Goal: Transaction & Acquisition: Purchase product/service

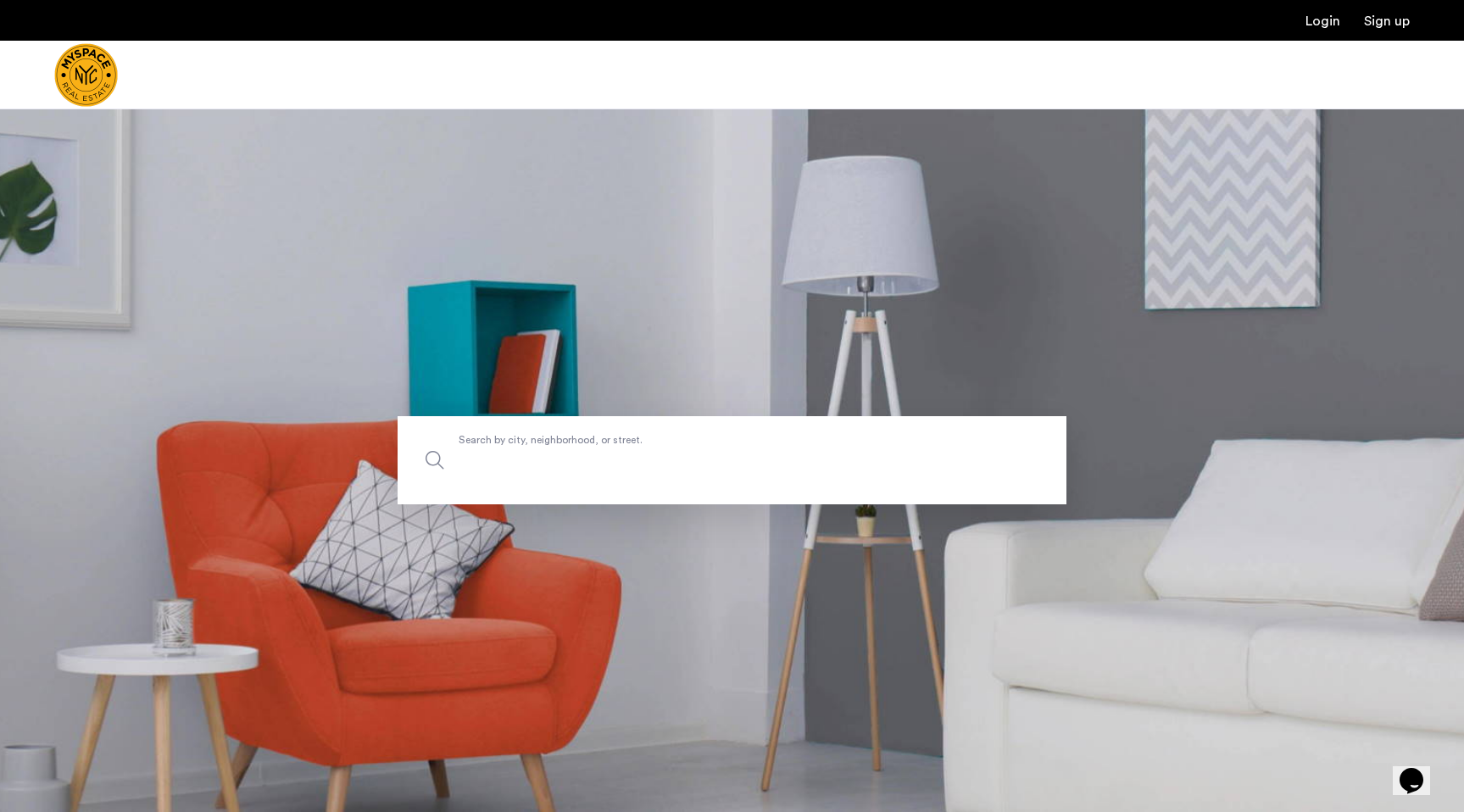
click at [637, 447] on label "Search by city, neighborhood, or street." at bounding box center [732, 460] width 669 height 88
click at [637, 447] on input "Search by city, neighborhood, or street." at bounding box center [732, 460] width 669 height 88
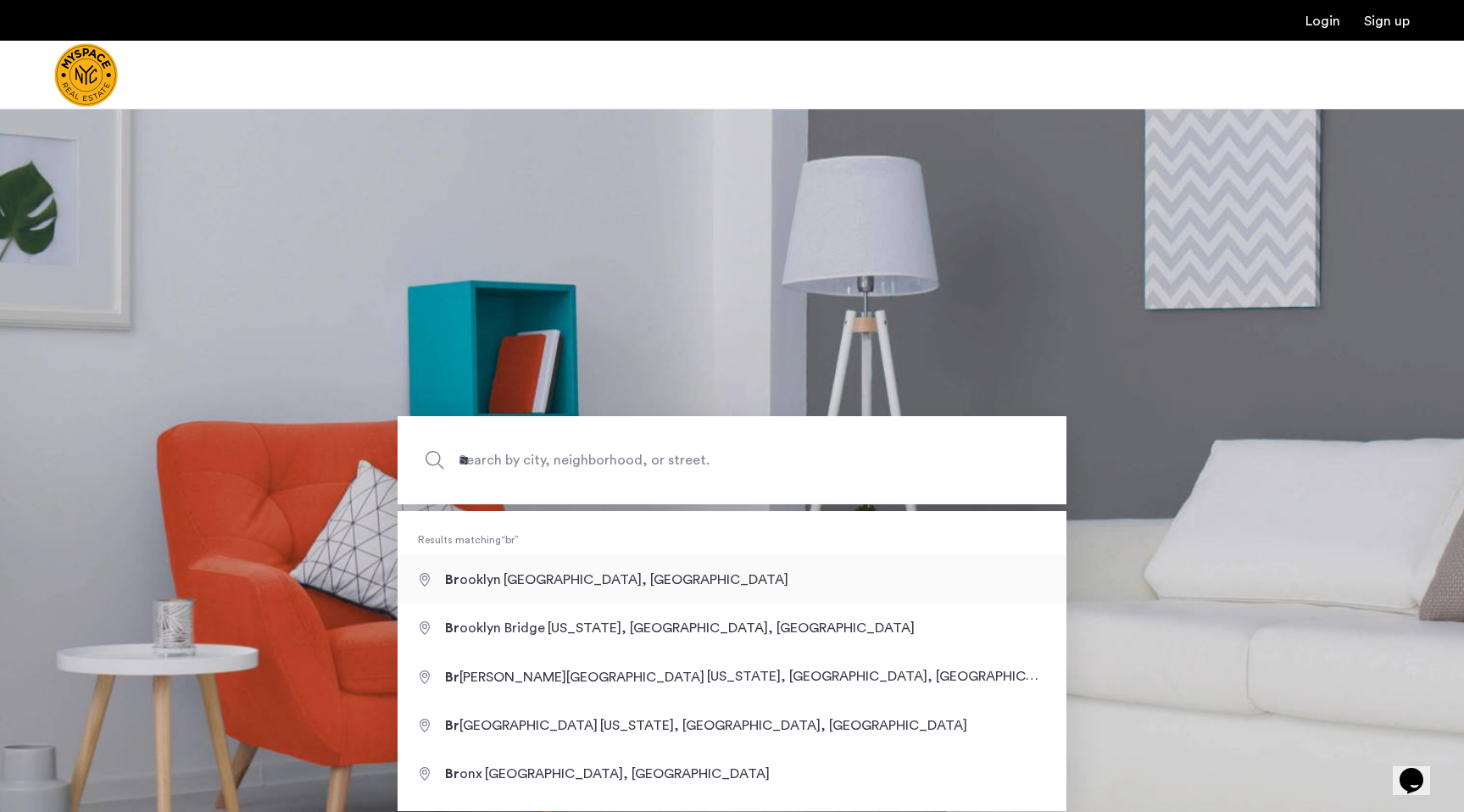
type input "**********"
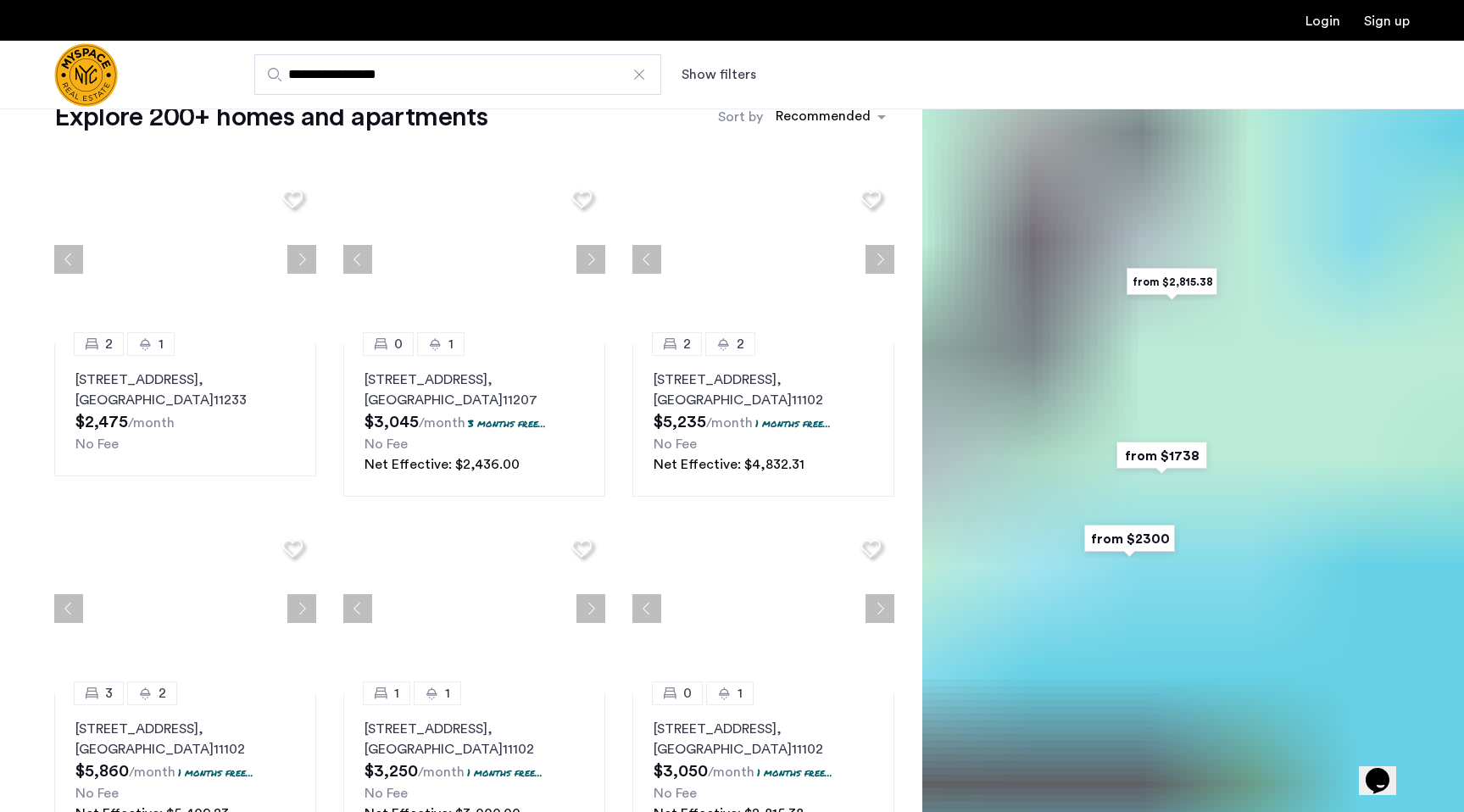
scroll to position [51, 0]
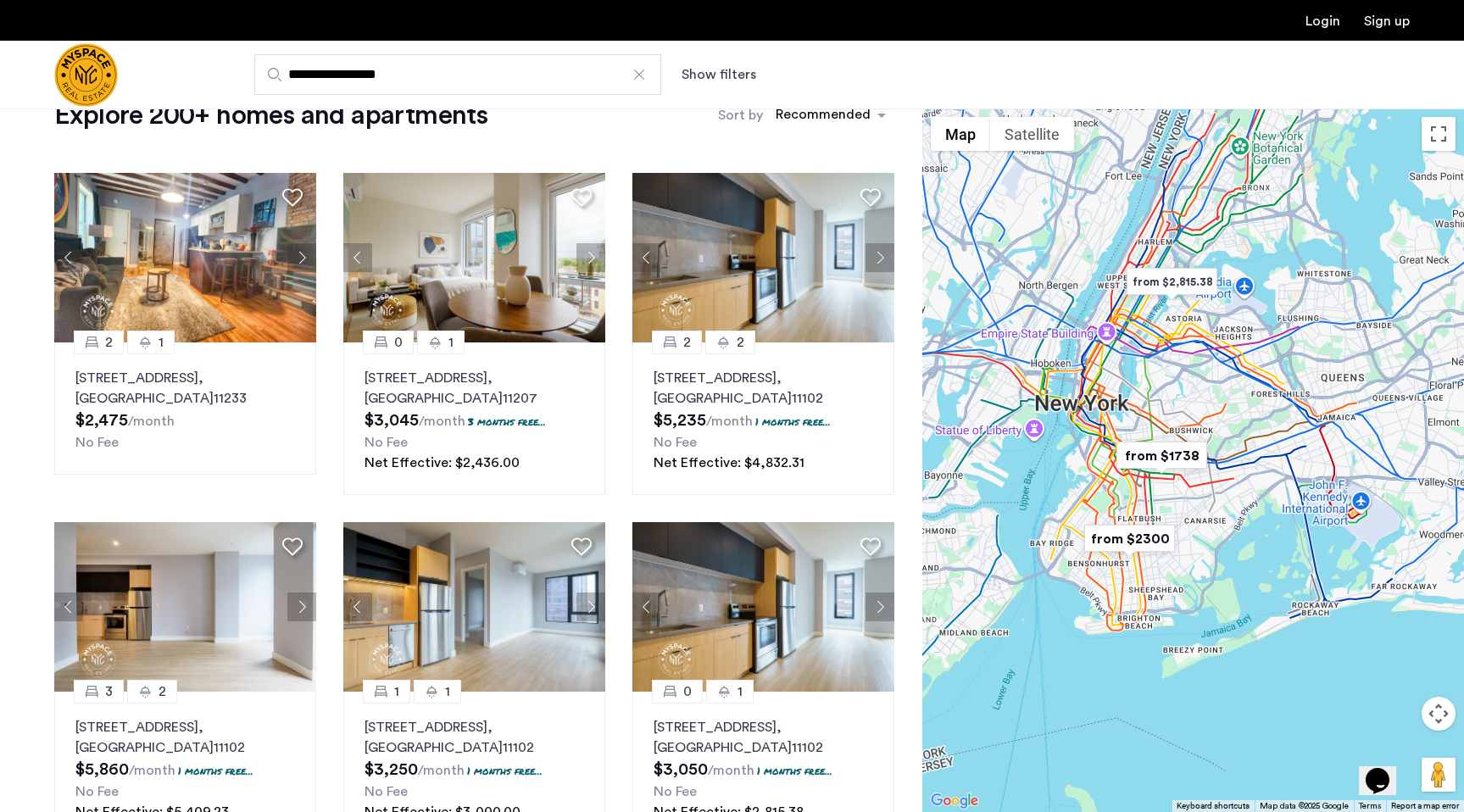
click at [1156, 498] on div at bounding box center [1193, 460] width 542 height 704
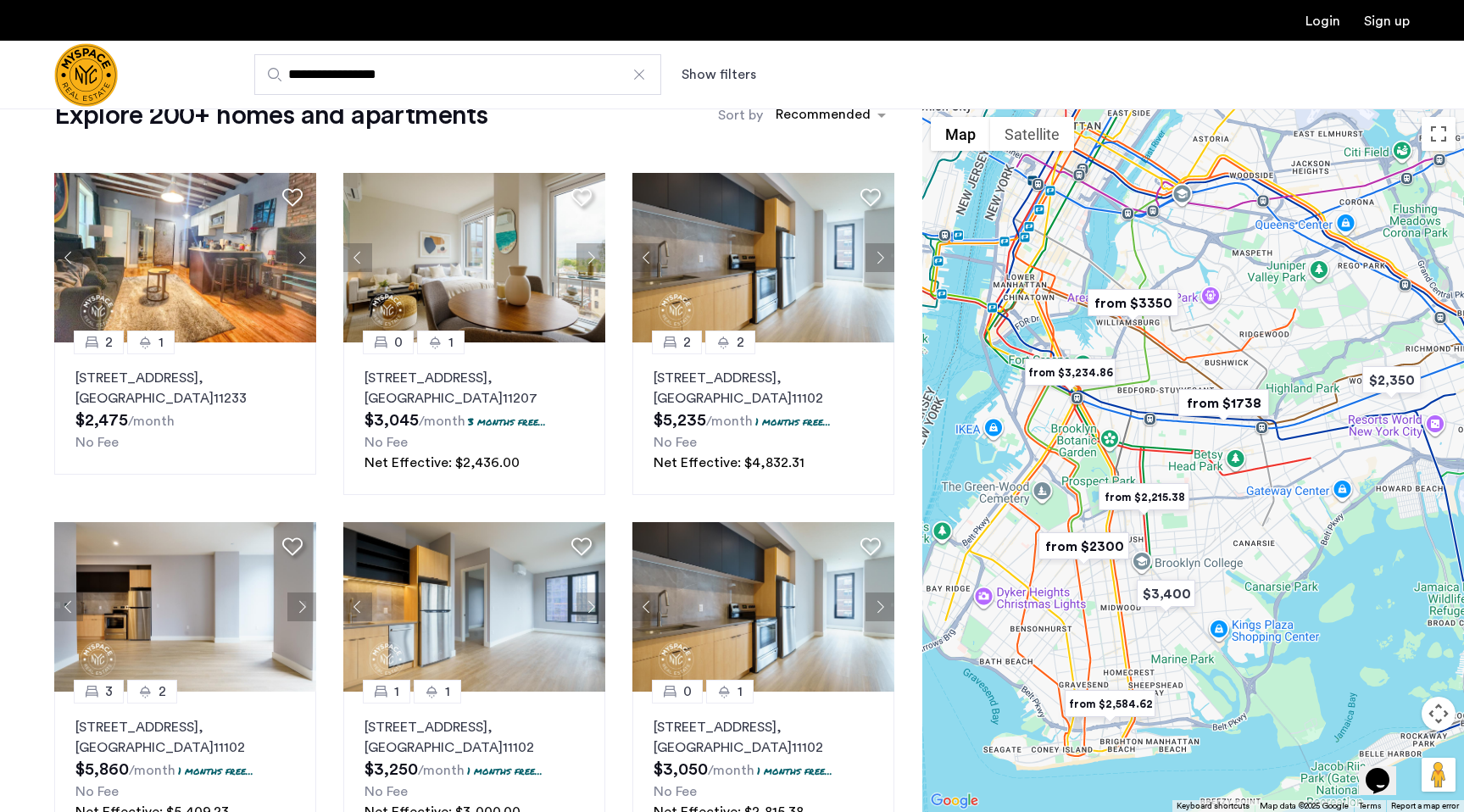
click at [1142, 444] on div at bounding box center [1193, 460] width 542 height 704
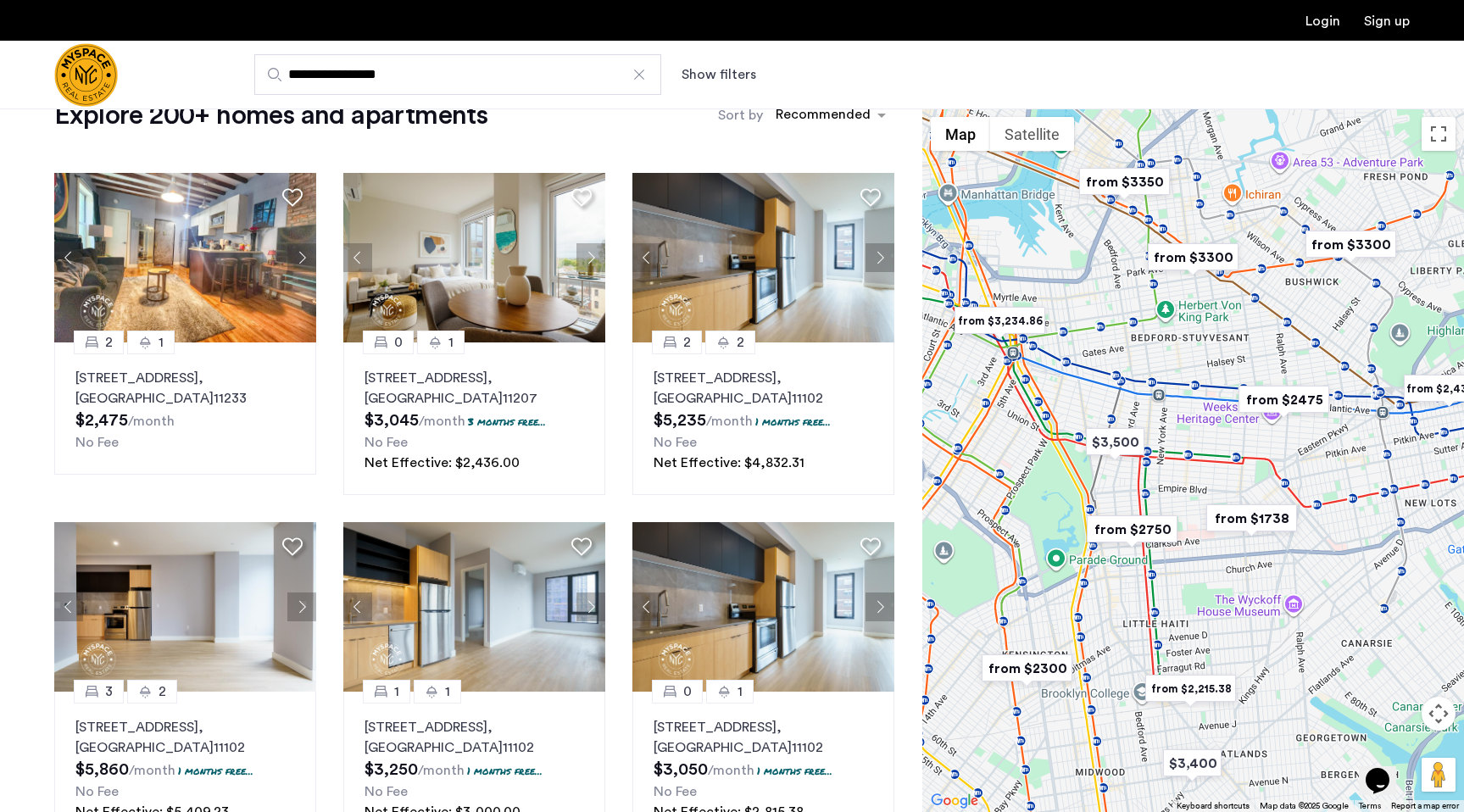
click at [1121, 572] on div at bounding box center [1193, 460] width 542 height 704
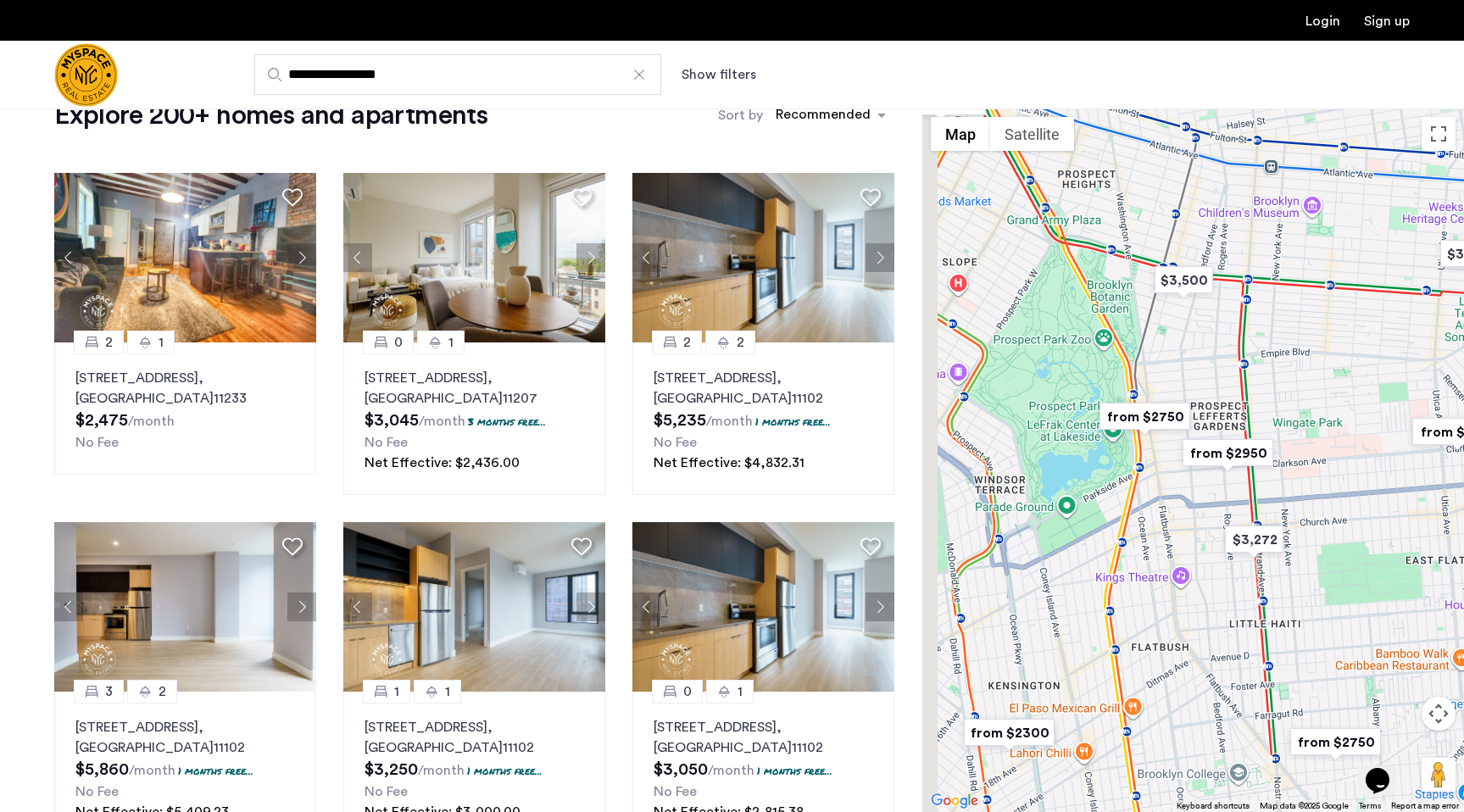
drag, startPoint x: 1096, startPoint y: 592, endPoint x: 1184, endPoint y: 535, distance: 104.8
click at [1183, 535] on div at bounding box center [1193, 460] width 542 height 704
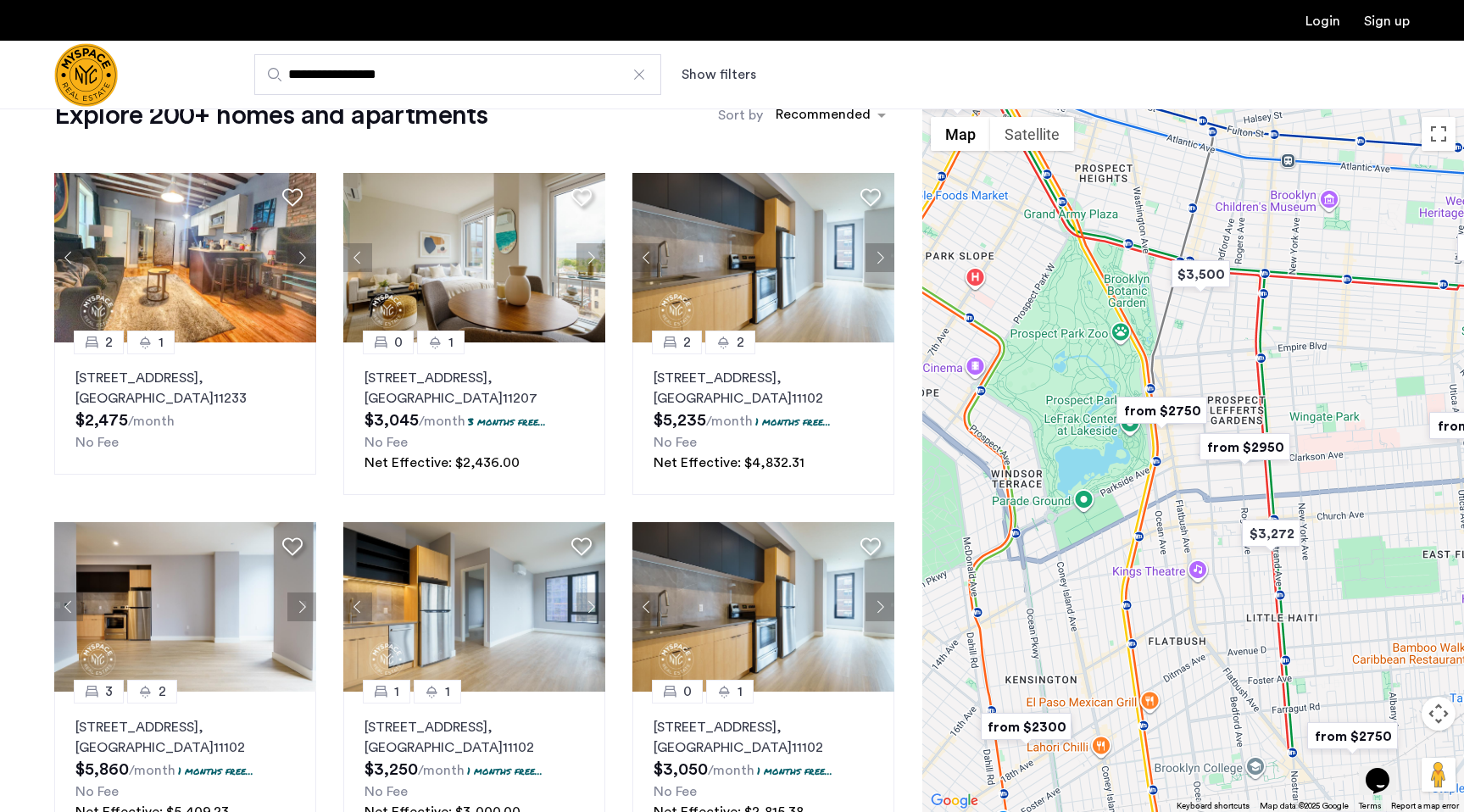
click at [1177, 410] on img "from $2750" at bounding box center [1161, 411] width 104 height 38
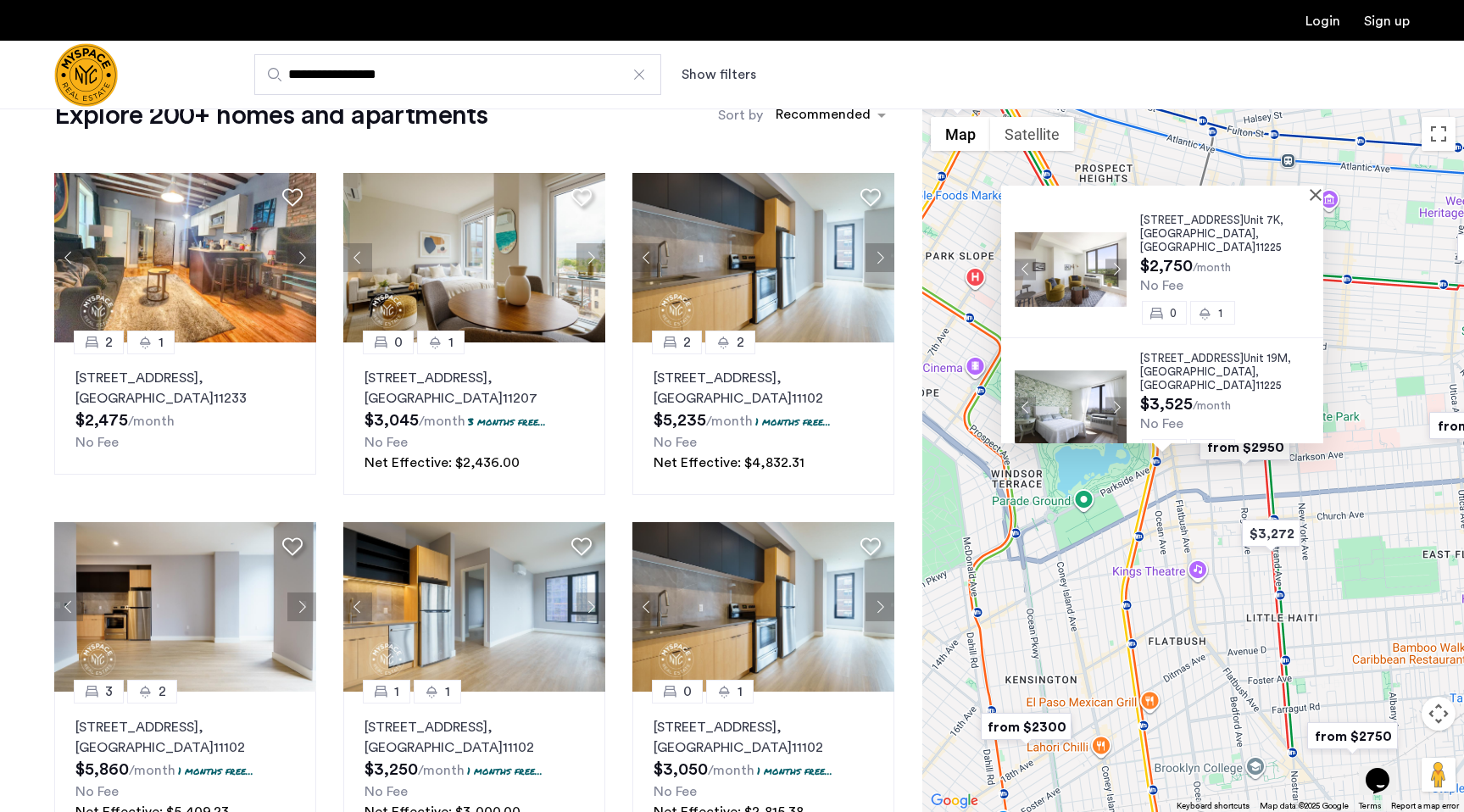
click at [1112, 264] on button "Next apartment" at bounding box center [1116, 269] width 21 height 21
click at [1324, 198] on button "Close" at bounding box center [1320, 194] width 12 height 12
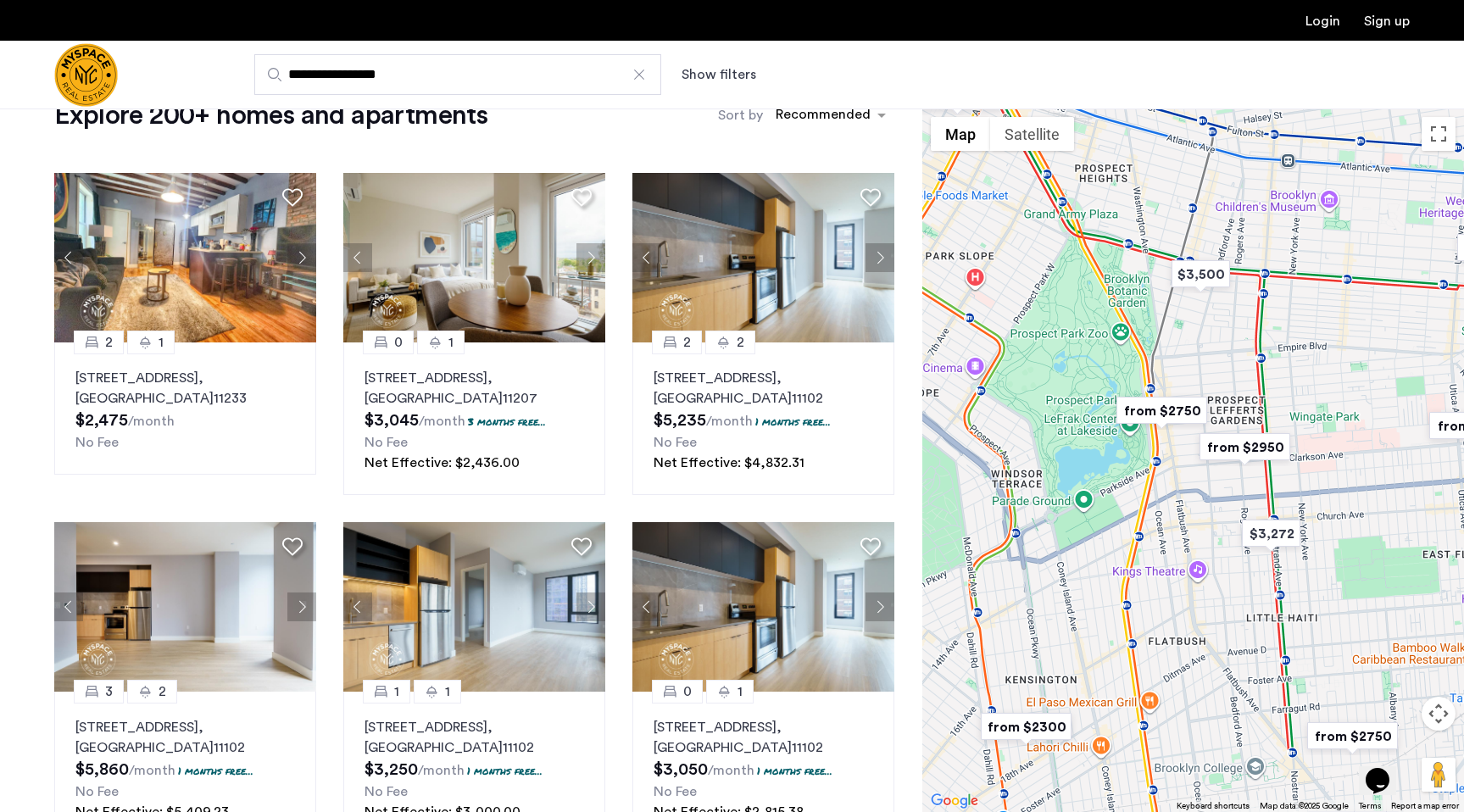
drag, startPoint x: 1126, startPoint y: 567, endPoint x: 1155, endPoint y: 542, distance: 38.3
click at [1149, 545] on div "To navigate, press the arrow keys." at bounding box center [1193, 460] width 542 height 704
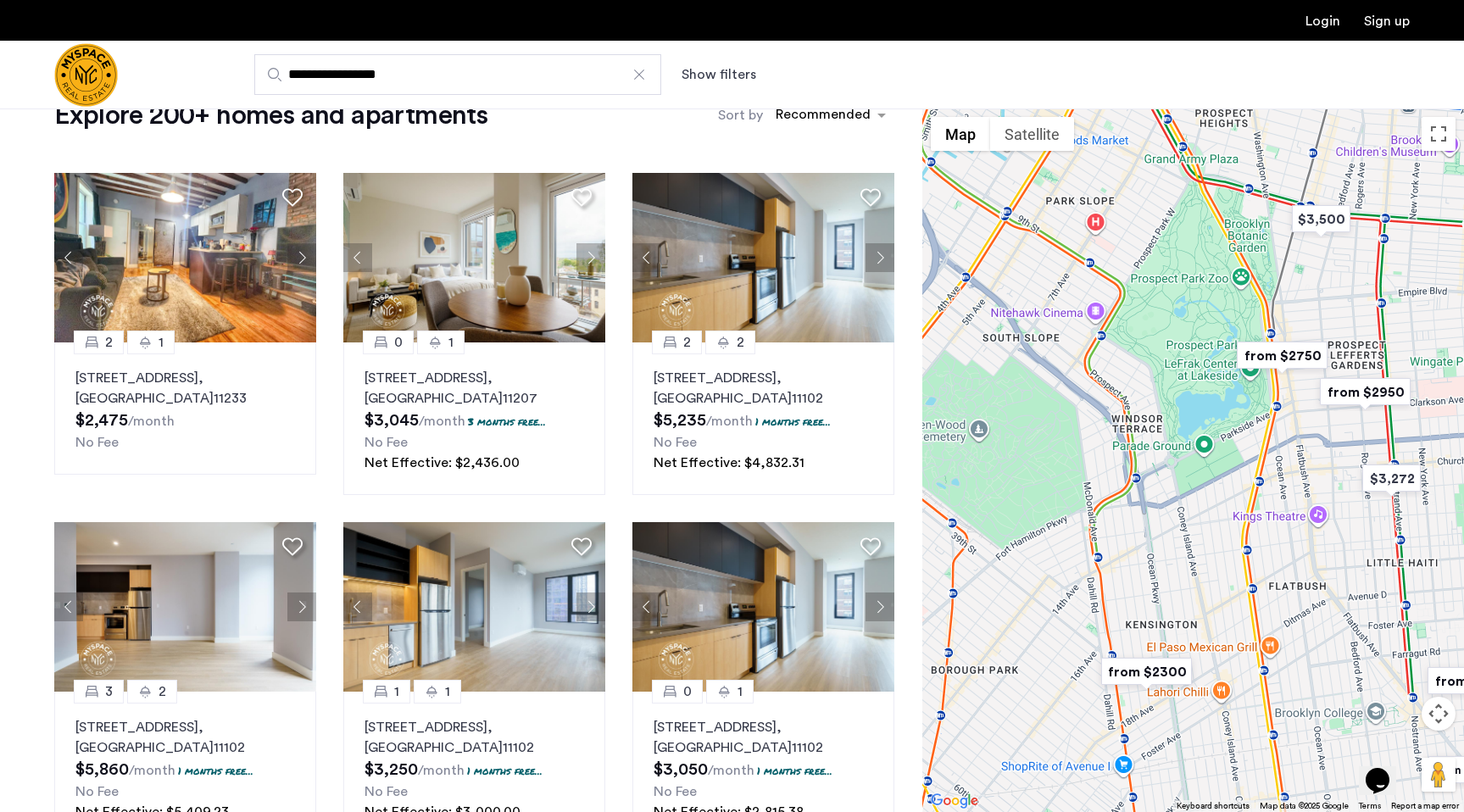
drag, startPoint x: 1174, startPoint y: 536, endPoint x: 1261, endPoint y: 521, distance: 88.3
click at [1260, 522] on div at bounding box center [1193, 460] width 542 height 704
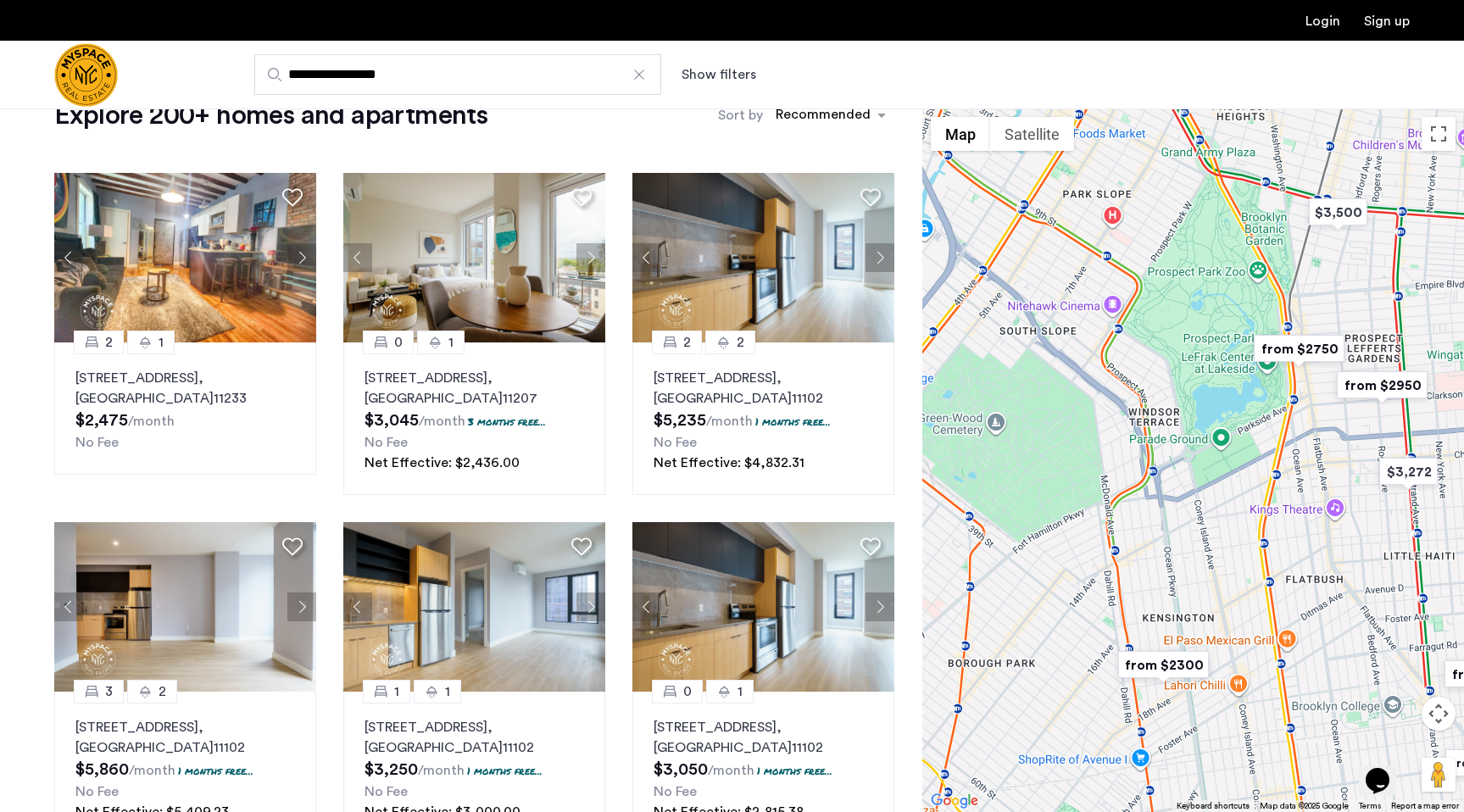
click at [1175, 668] on img "from $2300" at bounding box center [1163, 665] width 104 height 38
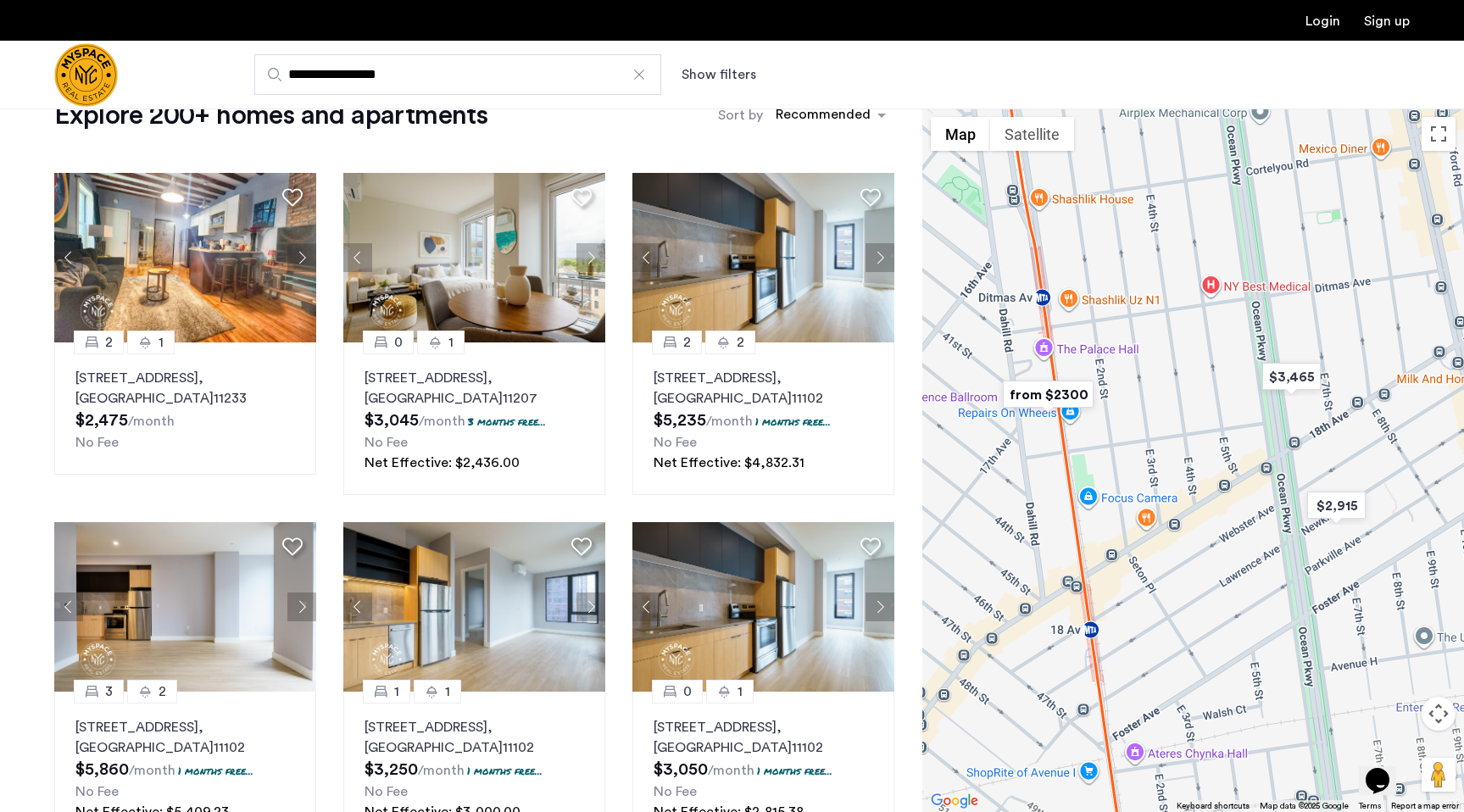
click at [1052, 398] on img "from $2300" at bounding box center [1047, 395] width 104 height 38
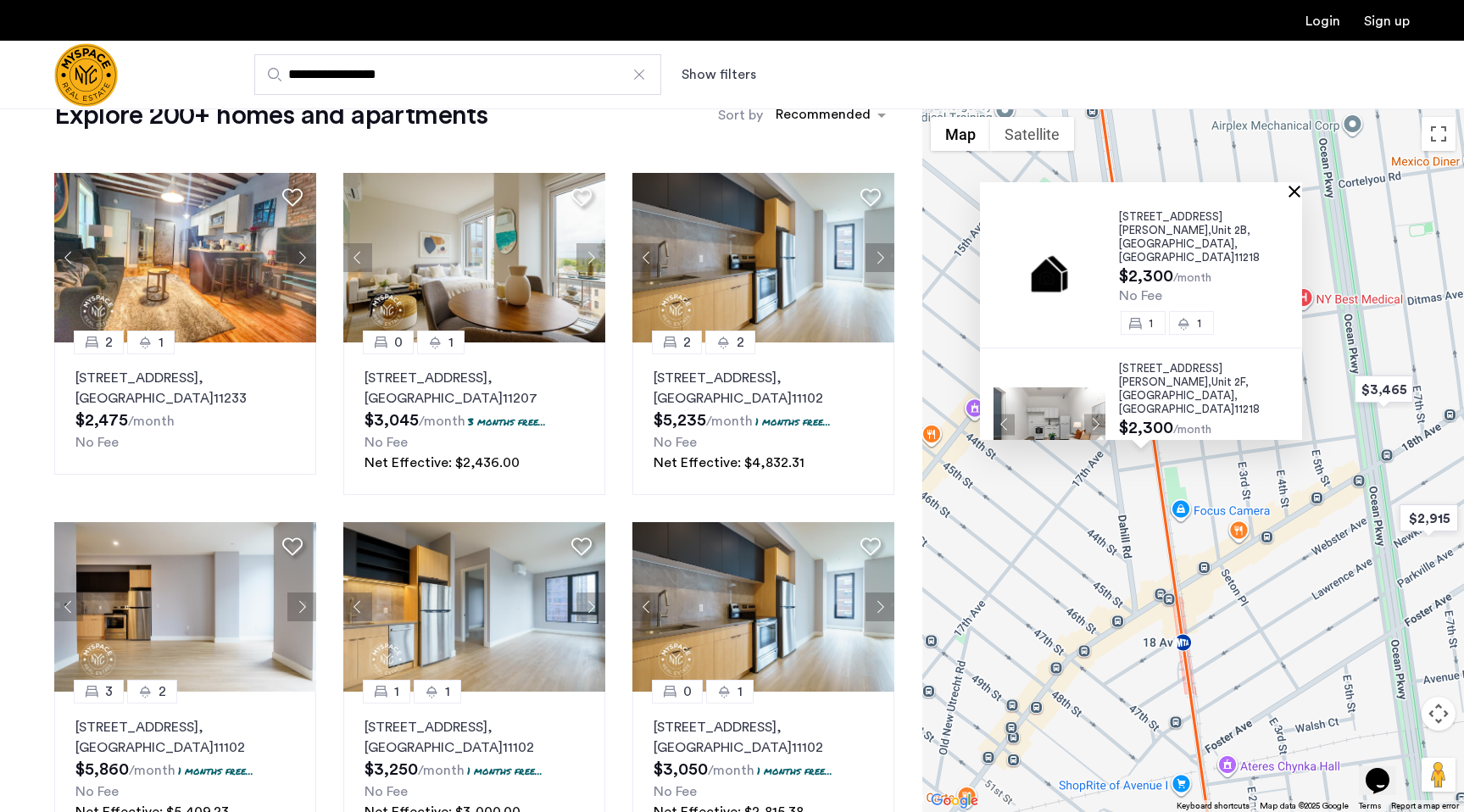
click at [1301, 191] on button "Close" at bounding box center [1298, 191] width 12 height 12
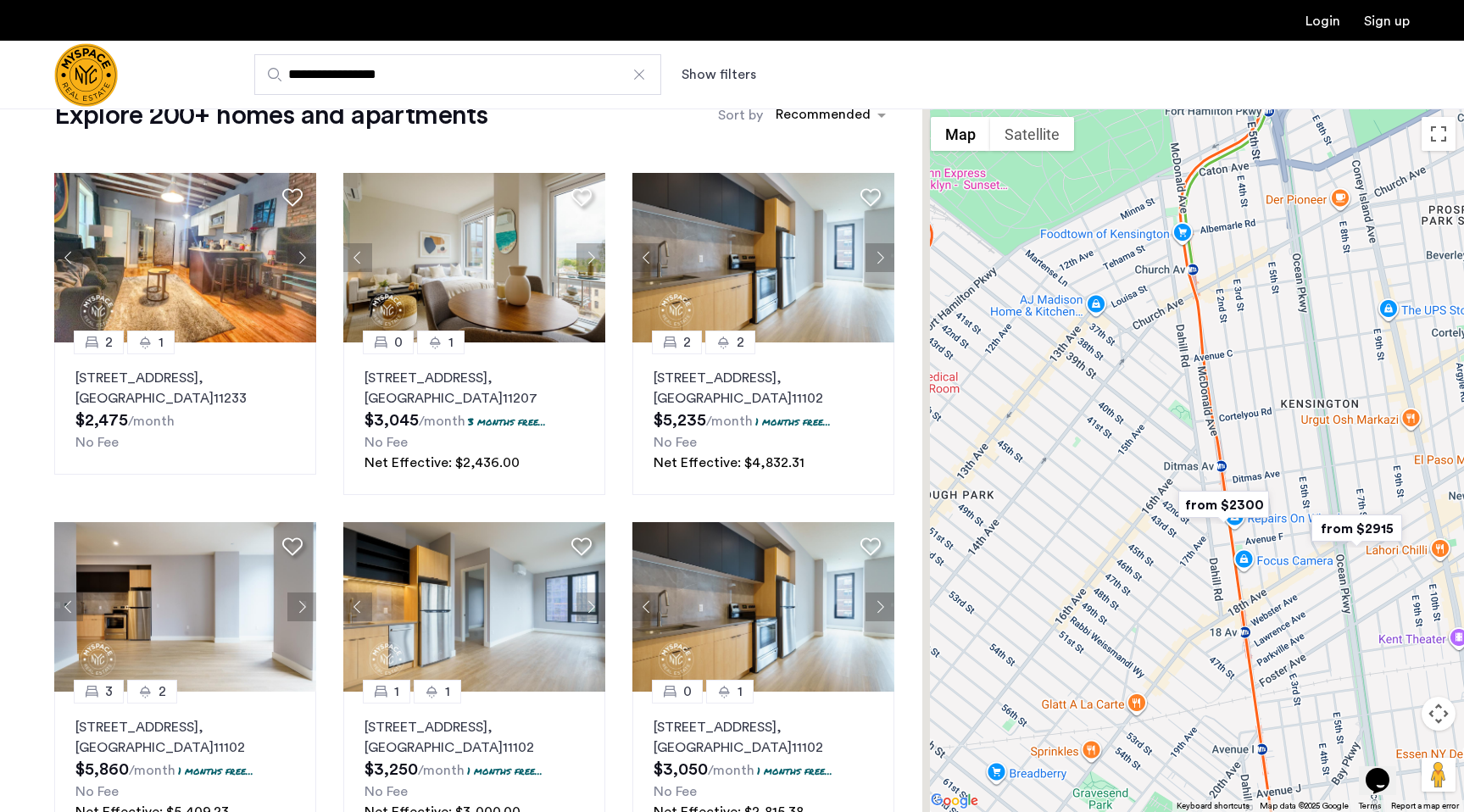
drag, startPoint x: 942, startPoint y: 508, endPoint x: 1378, endPoint y: 634, distance: 453.8
click at [1306, 613] on div "To navigate, press the arrow keys." at bounding box center [1193, 460] width 542 height 704
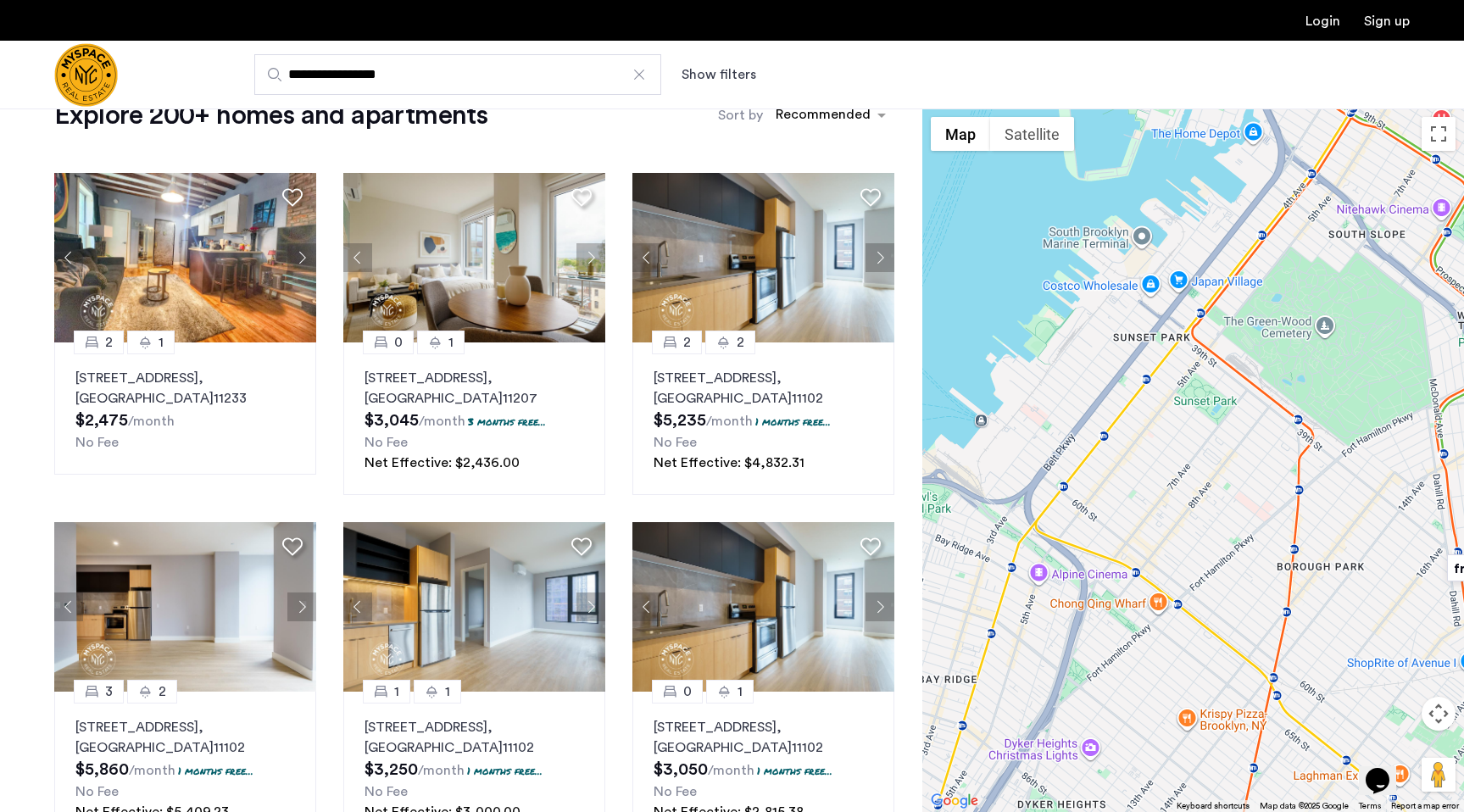
drag, startPoint x: 1149, startPoint y: 519, endPoint x: 1016, endPoint y: 602, distance: 156.8
click at [1016, 602] on div "To navigate, press the arrow keys." at bounding box center [1193, 460] width 542 height 704
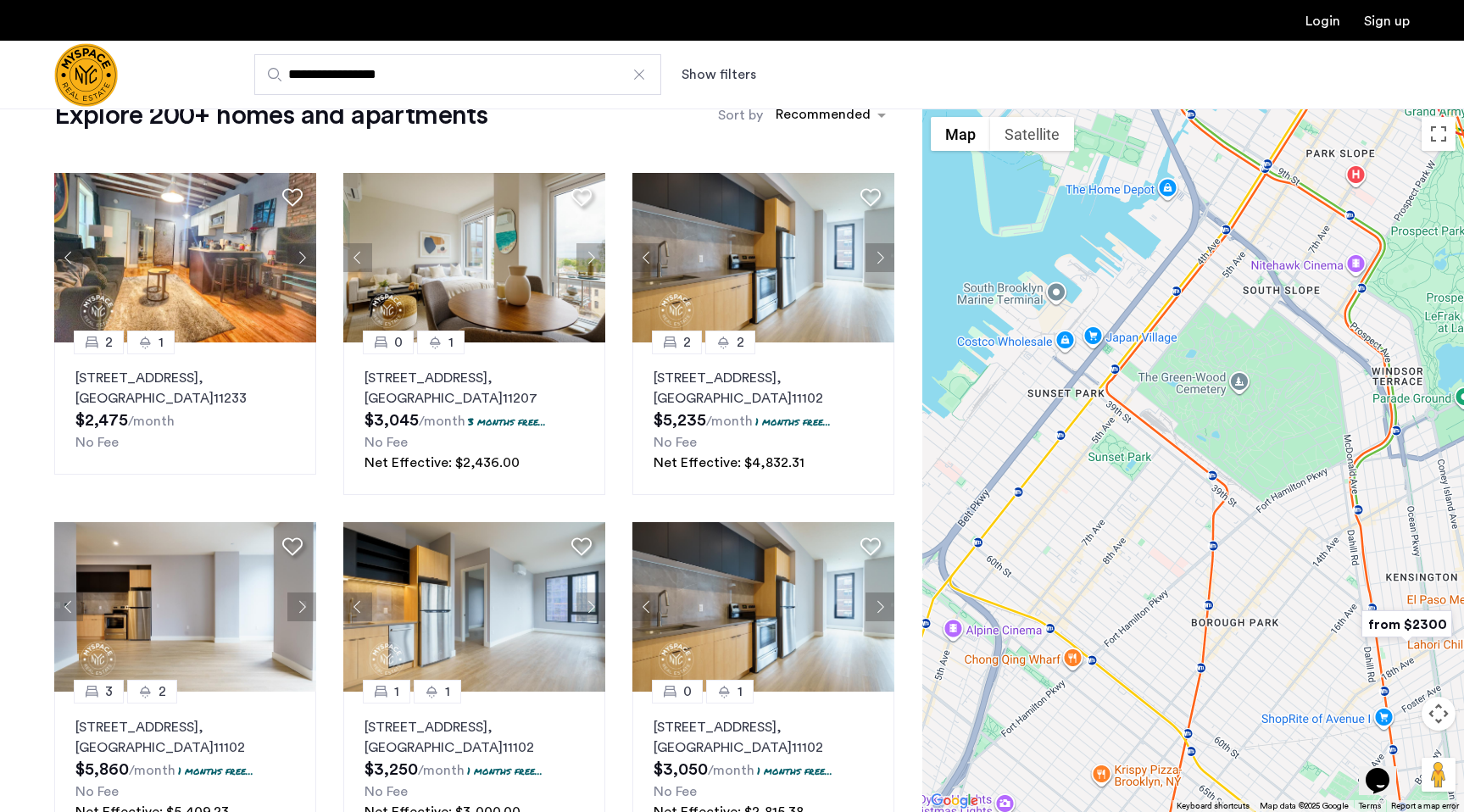
click at [1118, 467] on div "To navigate, press the arrow keys." at bounding box center [1193, 460] width 542 height 704
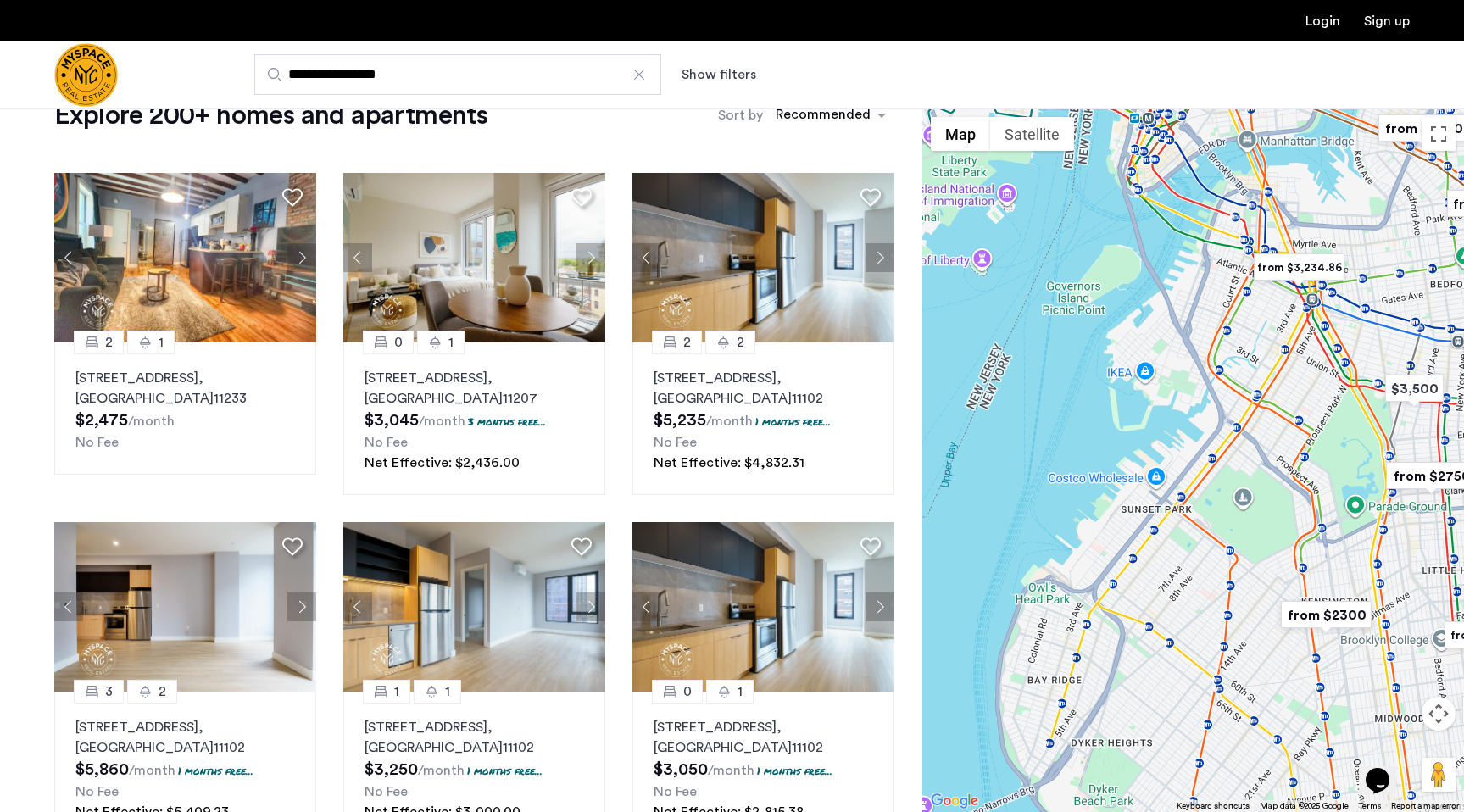
drag, startPoint x: 1248, startPoint y: 631, endPoint x: 1173, endPoint y: 542, distance: 116.4
click at [1173, 542] on div "To navigate, press the arrow keys." at bounding box center [1193, 460] width 542 height 704
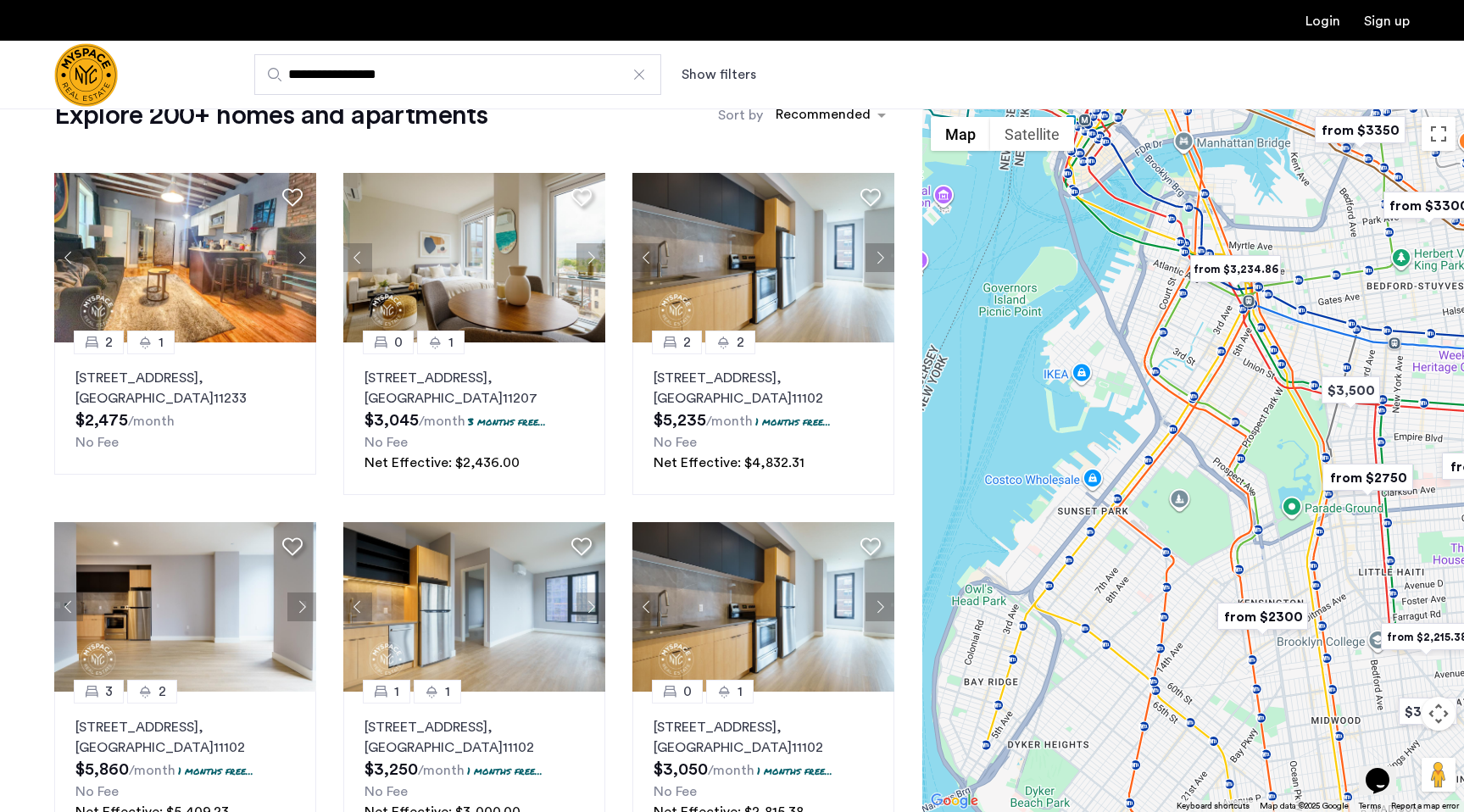
drag, startPoint x: 1173, startPoint y: 542, endPoint x: 1038, endPoint y: 520, distance: 136.8
click at [1038, 520] on div "To navigate, press the arrow keys." at bounding box center [1193, 460] width 542 height 704
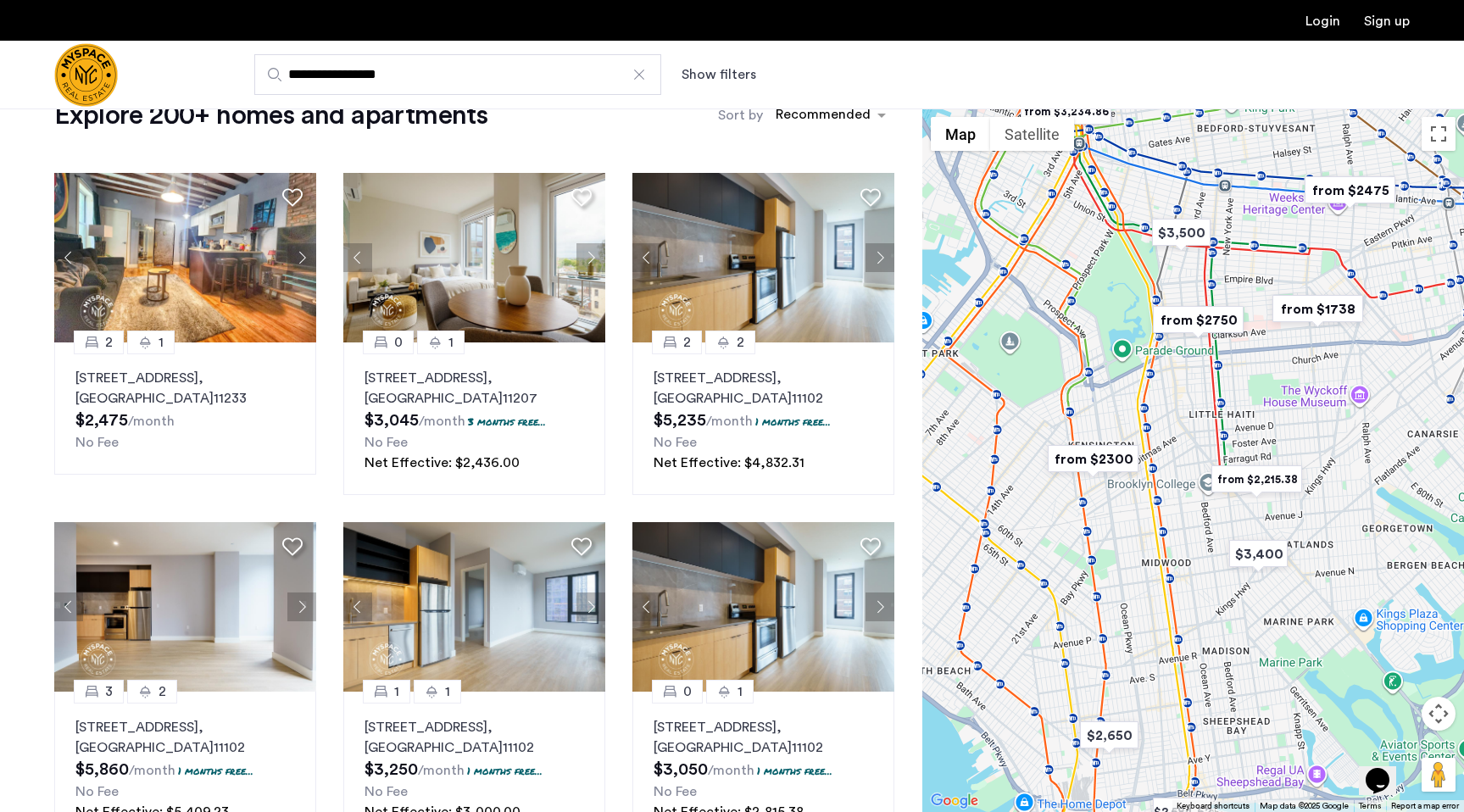
drag, startPoint x: 1038, startPoint y: 520, endPoint x: 945, endPoint y: 391, distance: 159.0
click at [945, 391] on div "To navigate, press the arrow keys." at bounding box center [1193, 460] width 542 height 704
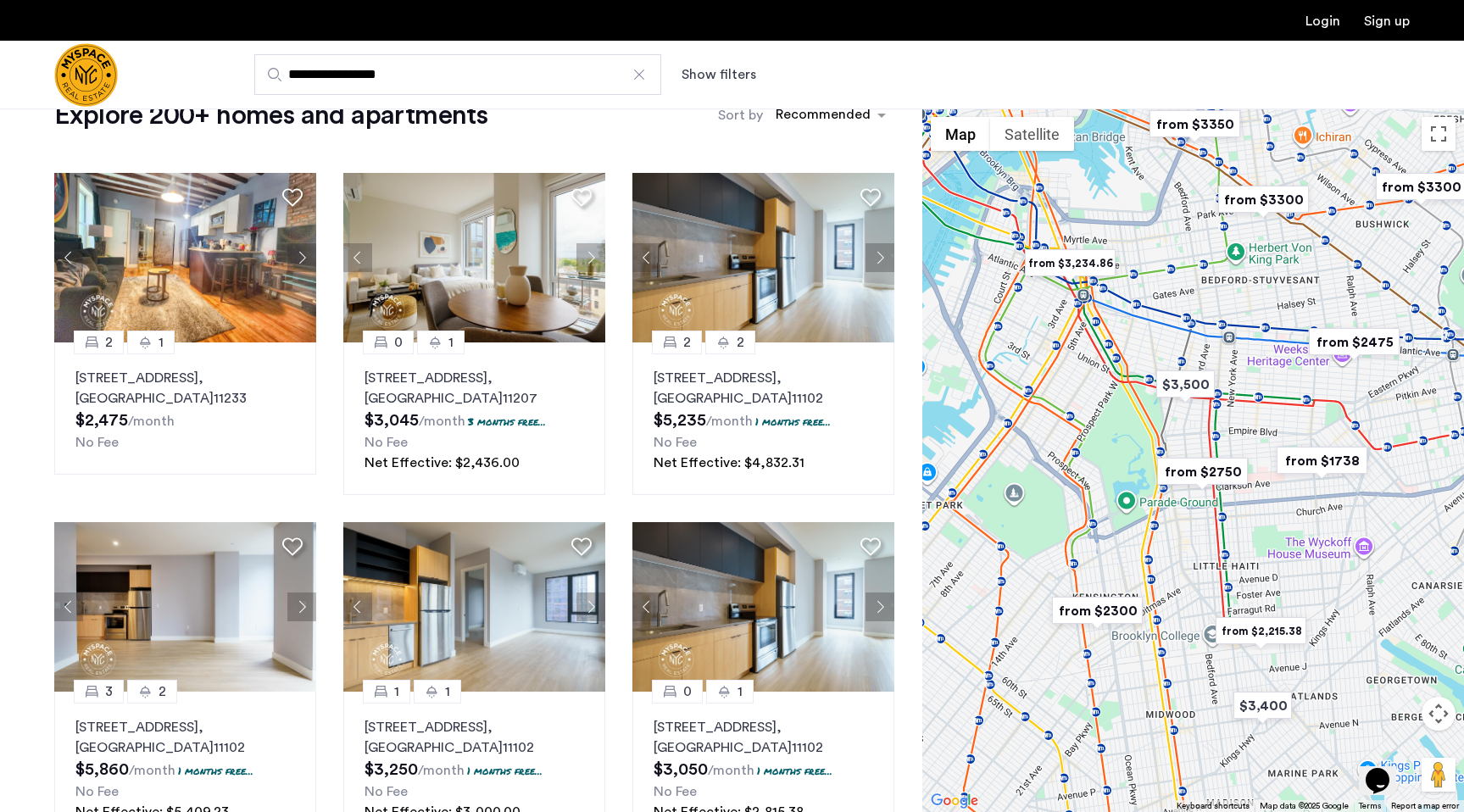
drag, startPoint x: 1105, startPoint y: 520, endPoint x: 1119, endPoint y: 684, distance: 164.6
click at [1119, 684] on div "To navigate, press the arrow keys." at bounding box center [1193, 460] width 542 height 704
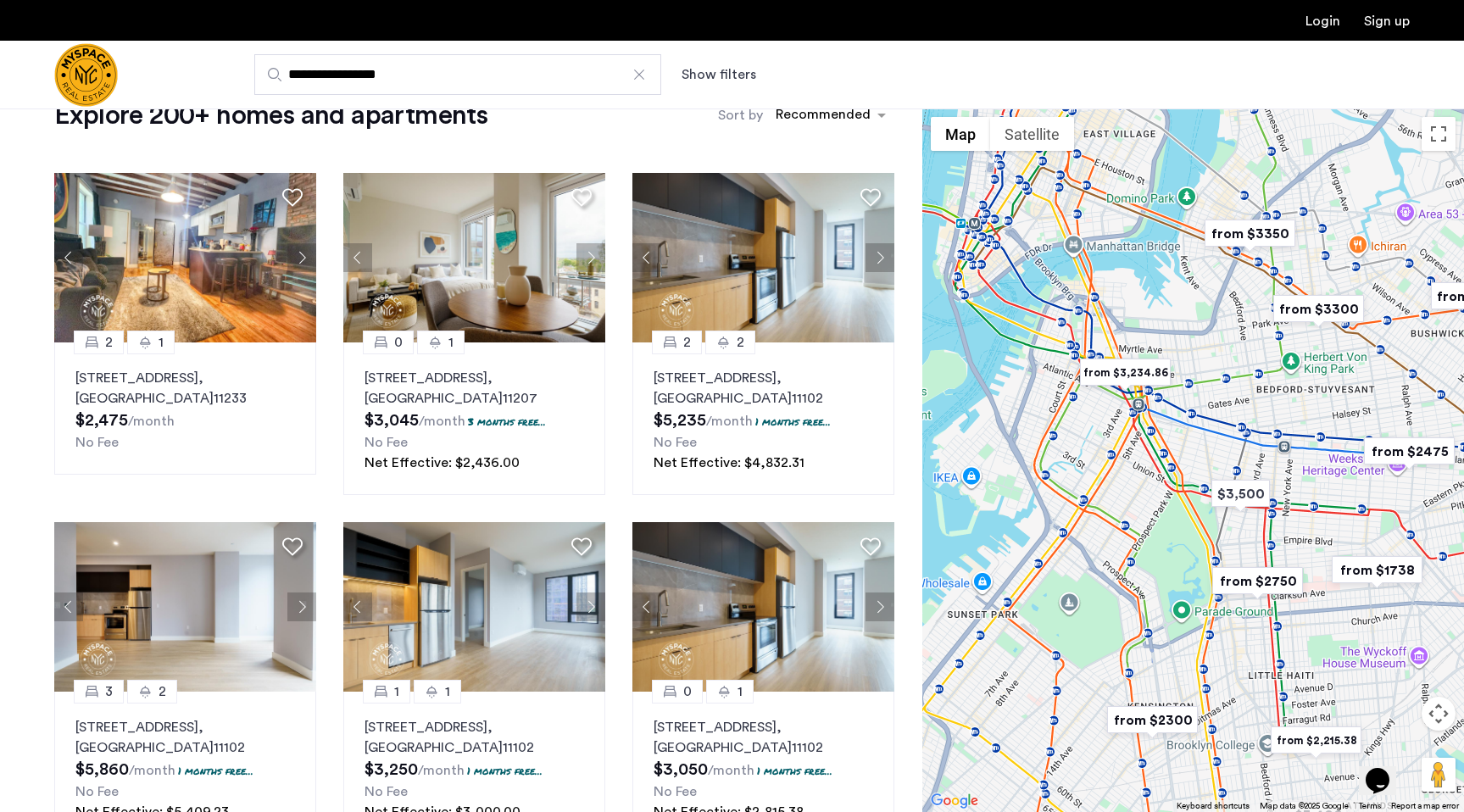
drag, startPoint x: 1129, startPoint y: 680, endPoint x: 1176, endPoint y: 811, distance: 139.2
click at [1178, 811] on div "$2,350 $3,400 $2,650 $2,584.62 $3,500 from $2475 from $2,436.00 from $2,815.38 …" at bounding box center [1193, 460] width 542 height 704
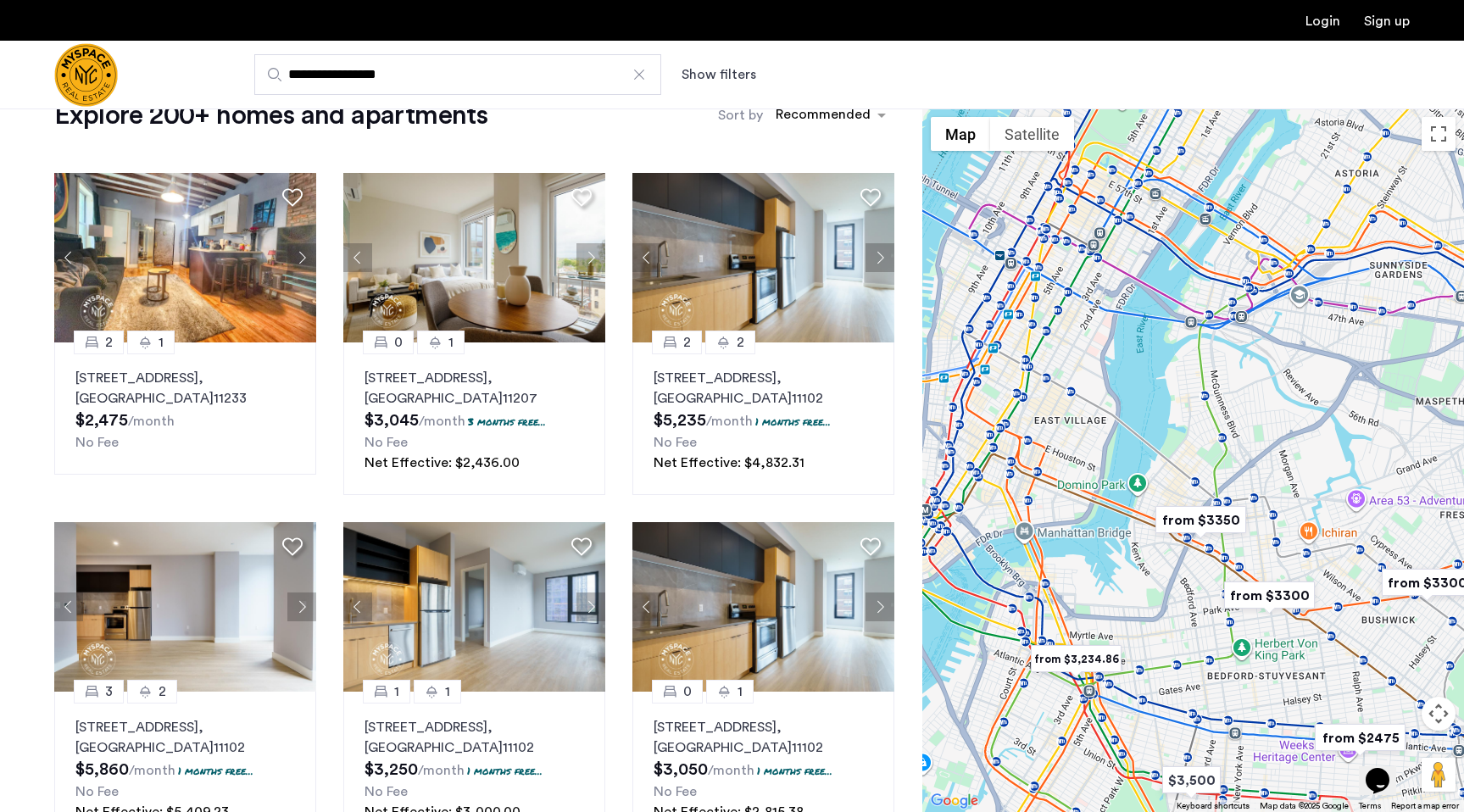
drag, startPoint x: 1136, startPoint y: 435, endPoint x: 1105, endPoint y: 706, distance: 272.8
click at [1105, 706] on div "To navigate, press the arrow keys." at bounding box center [1193, 460] width 542 height 704
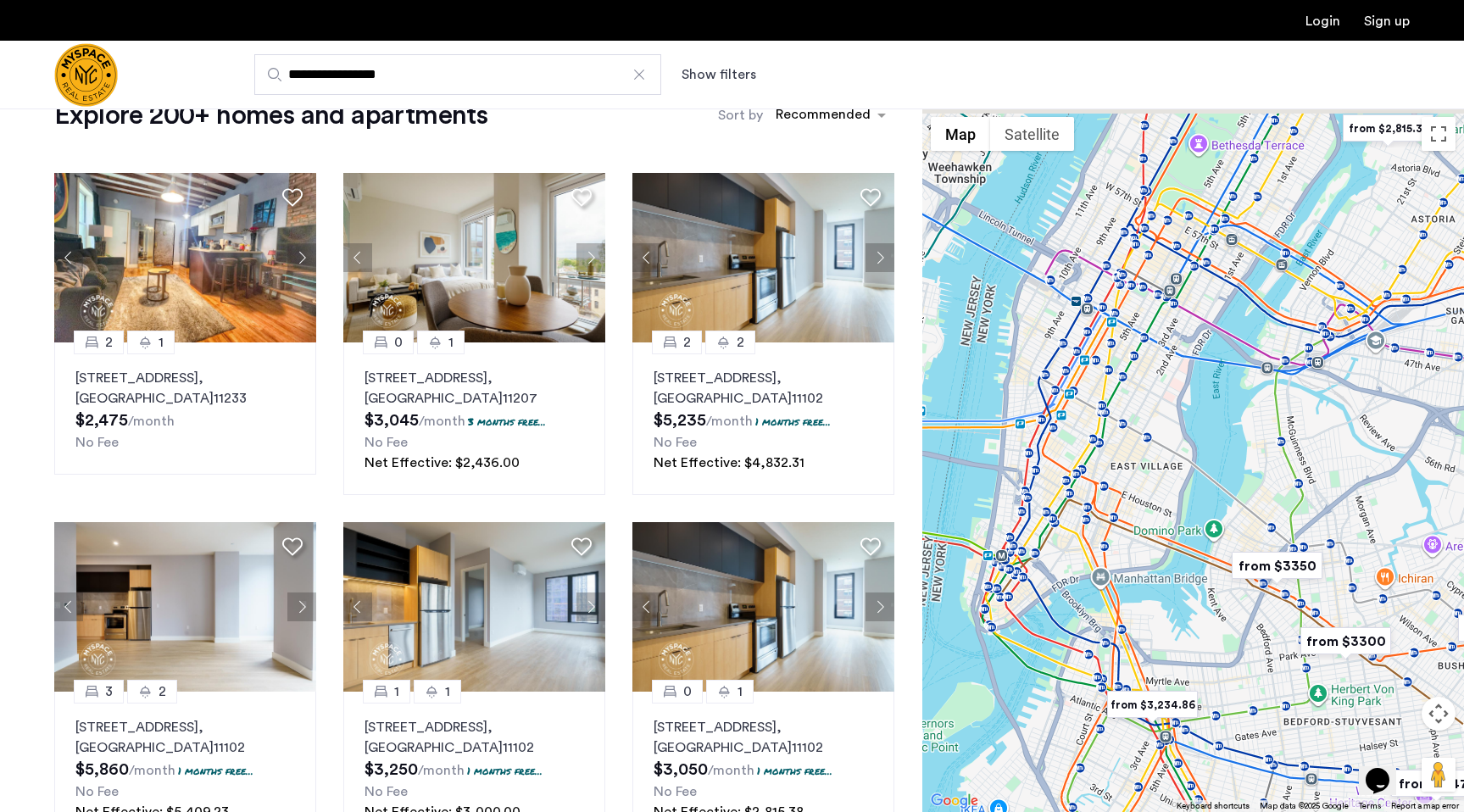
drag, startPoint x: 1111, startPoint y: 706, endPoint x: 1187, endPoint y: 743, distance: 84.5
click at [1188, 743] on div "To navigate, press the arrow keys." at bounding box center [1193, 460] width 542 height 704
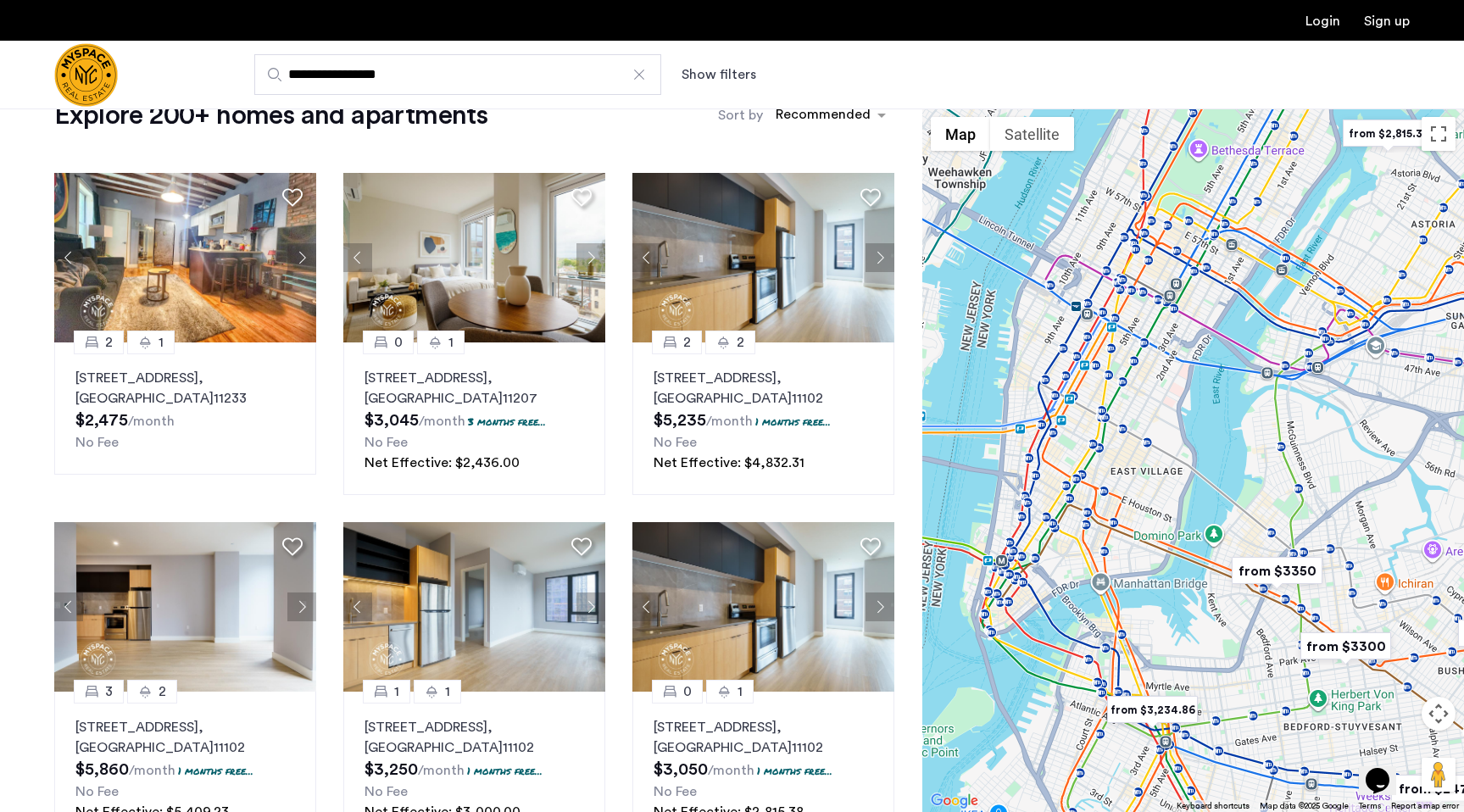
drag, startPoint x: 1238, startPoint y: 558, endPoint x: 1238, endPoint y: 646, distance: 88.0
click at [1238, 570] on img "from $3350" at bounding box center [1277, 571] width 104 height 38
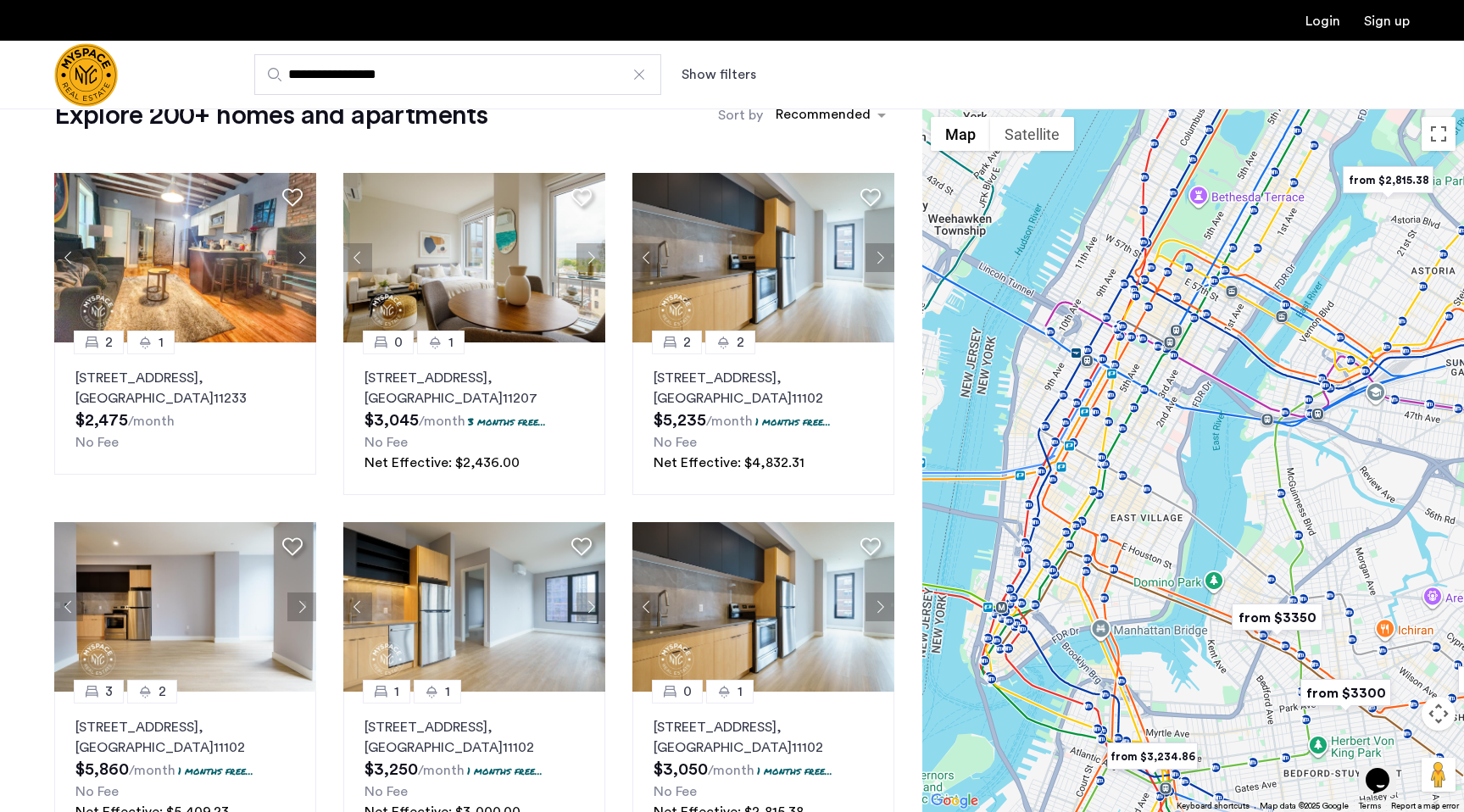
click at [1166, 690] on div "To navigate, press the arrow keys." at bounding box center [1193, 460] width 542 height 704
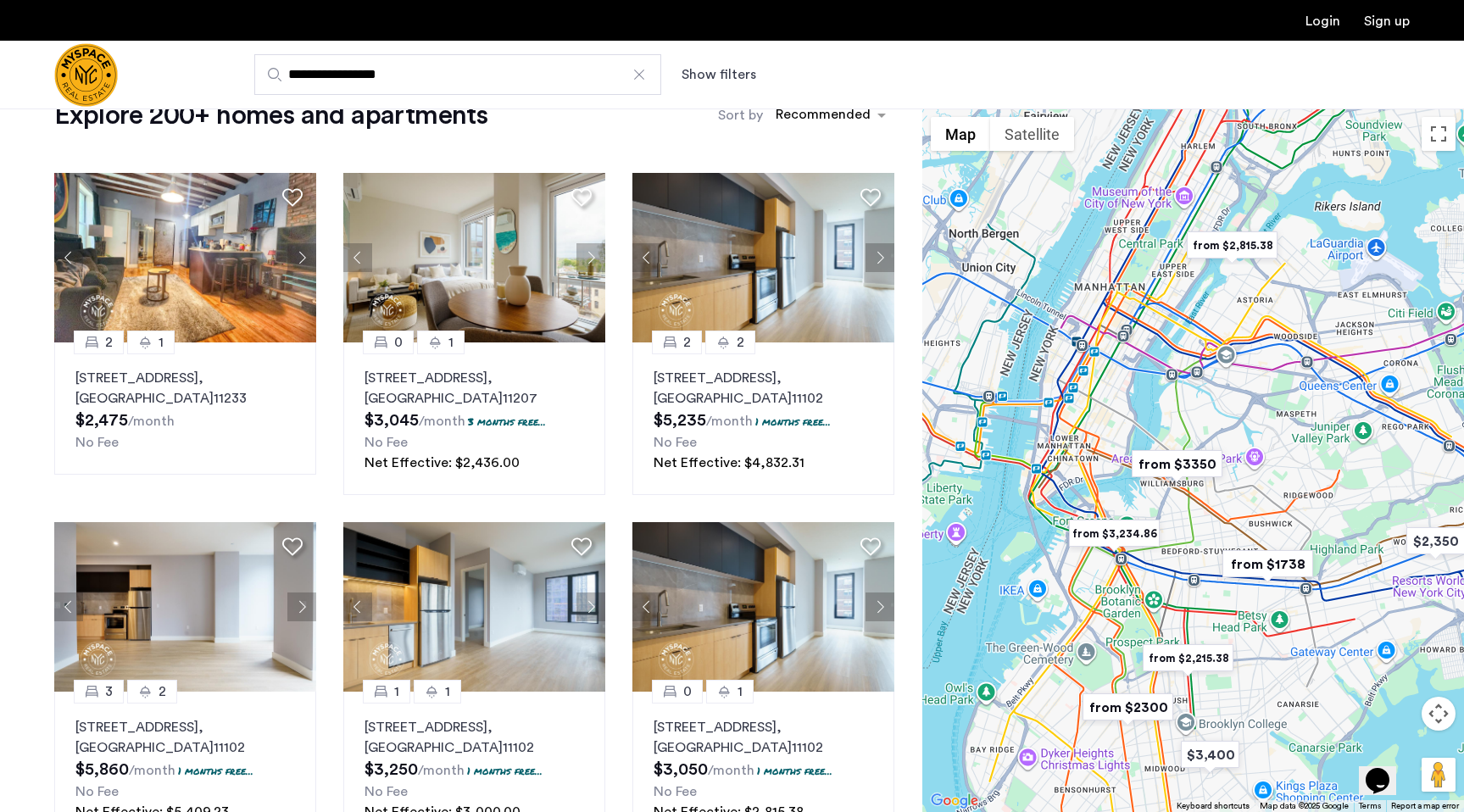
drag, startPoint x: 1179, startPoint y: 557, endPoint x: 1133, endPoint y: 444, distance: 122.0
click at [1133, 445] on img "from $3350" at bounding box center [1176, 465] width 104 height 38
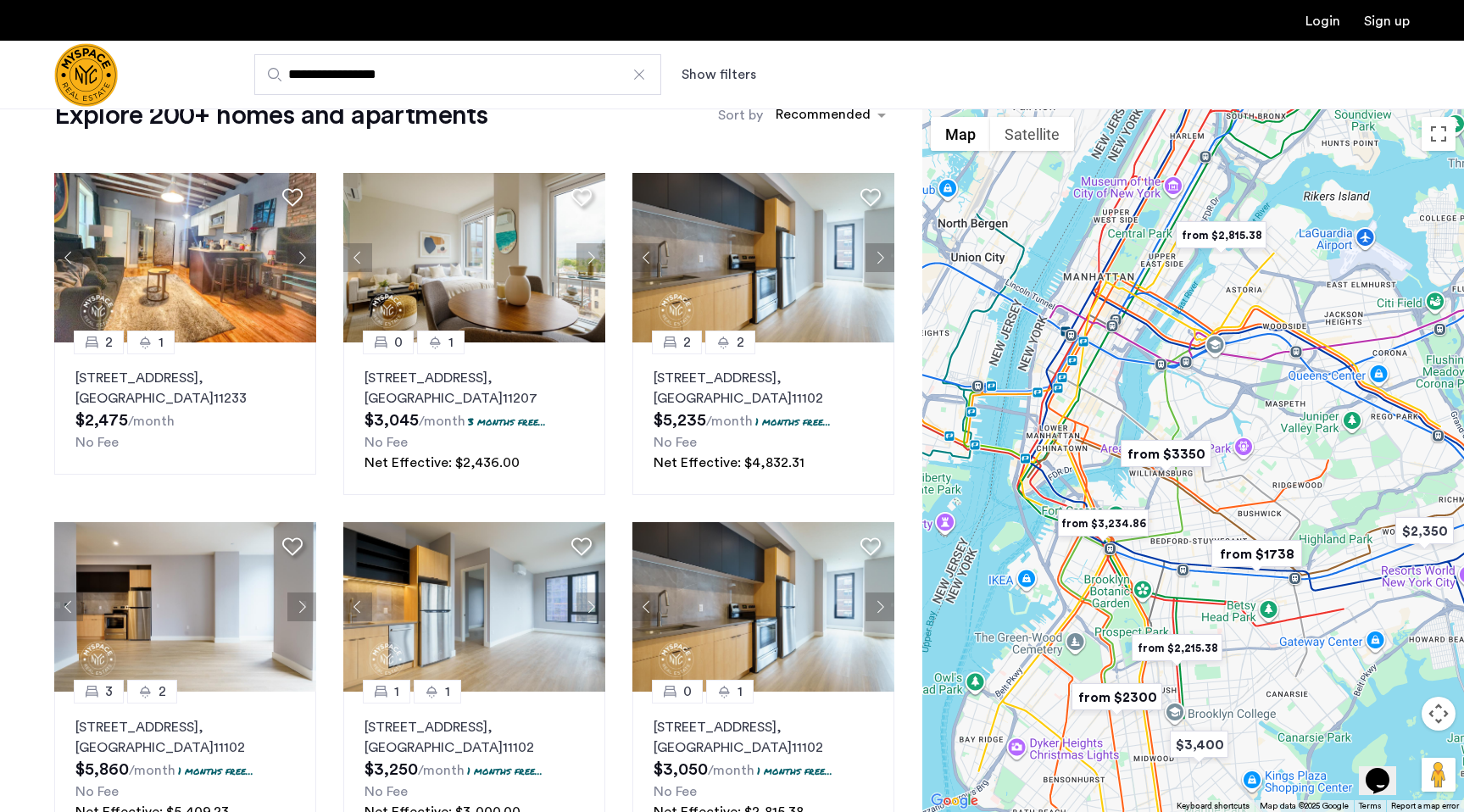
drag, startPoint x: 1095, startPoint y: 444, endPoint x: 1080, endPoint y: 431, distance: 19.8
click at [1080, 431] on div at bounding box center [1193, 460] width 542 height 704
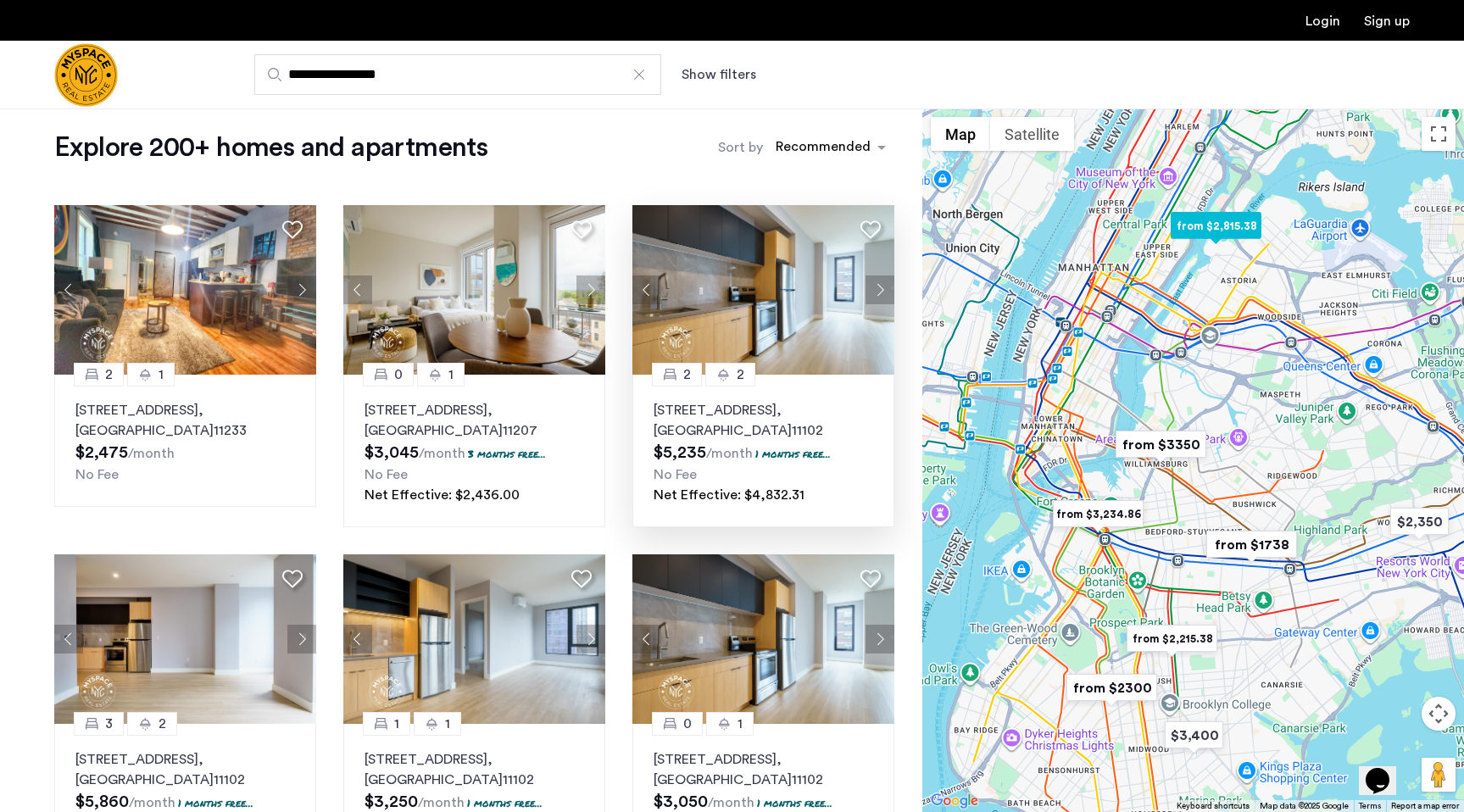
scroll to position [0, 0]
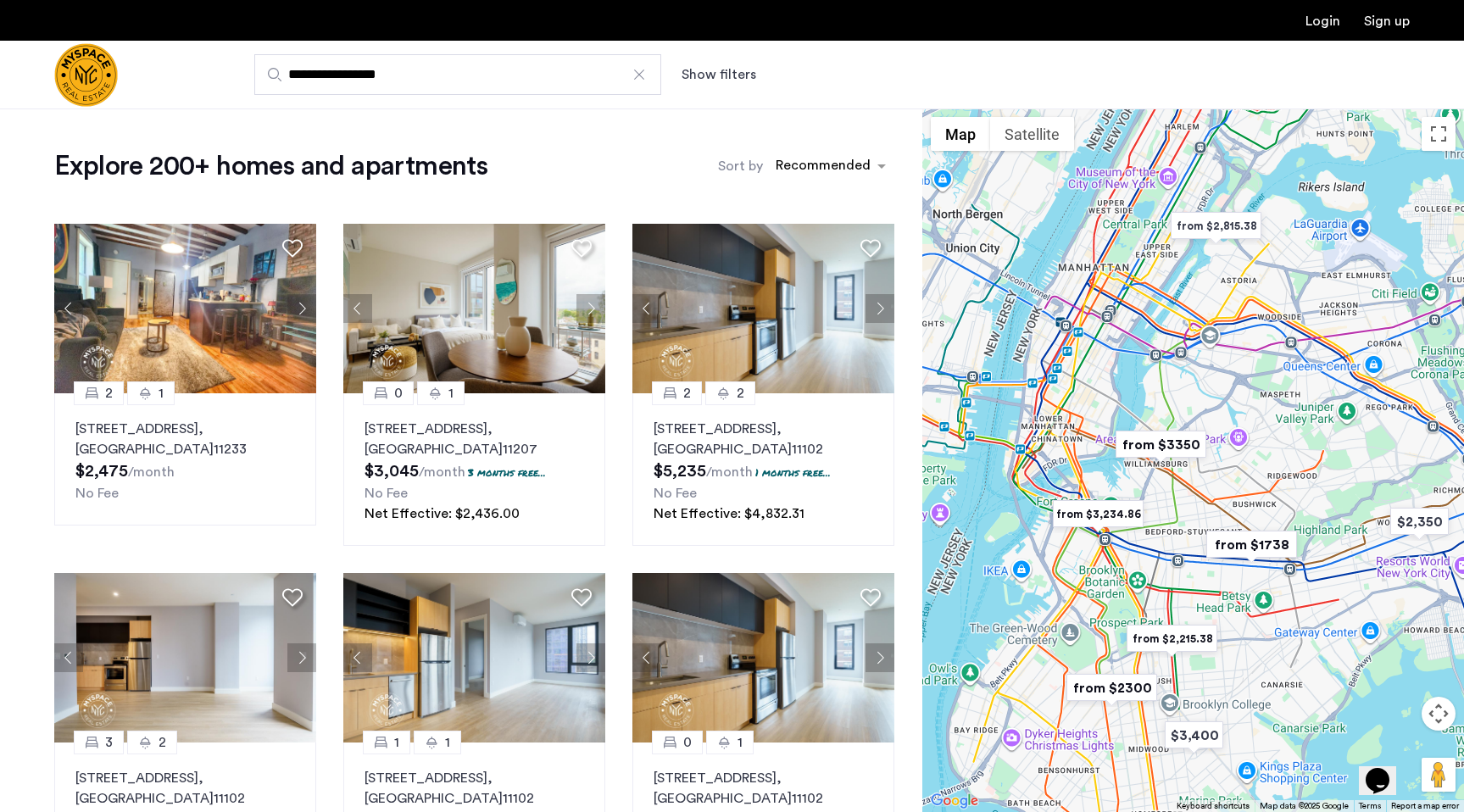
click at [388, 88] on input "**********" at bounding box center [458, 74] width 407 height 40
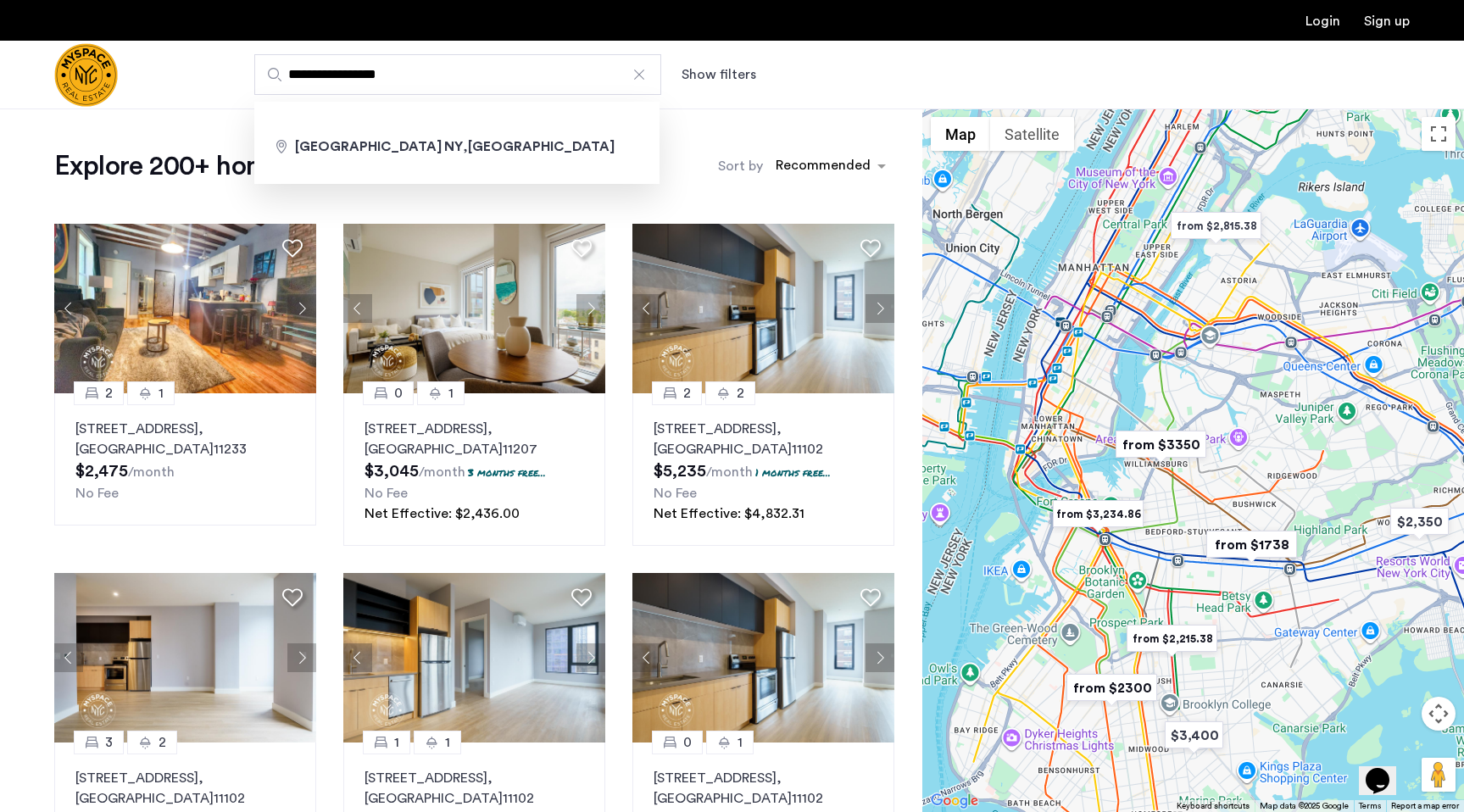
click at [388, 88] on input "**********" at bounding box center [458, 74] width 407 height 40
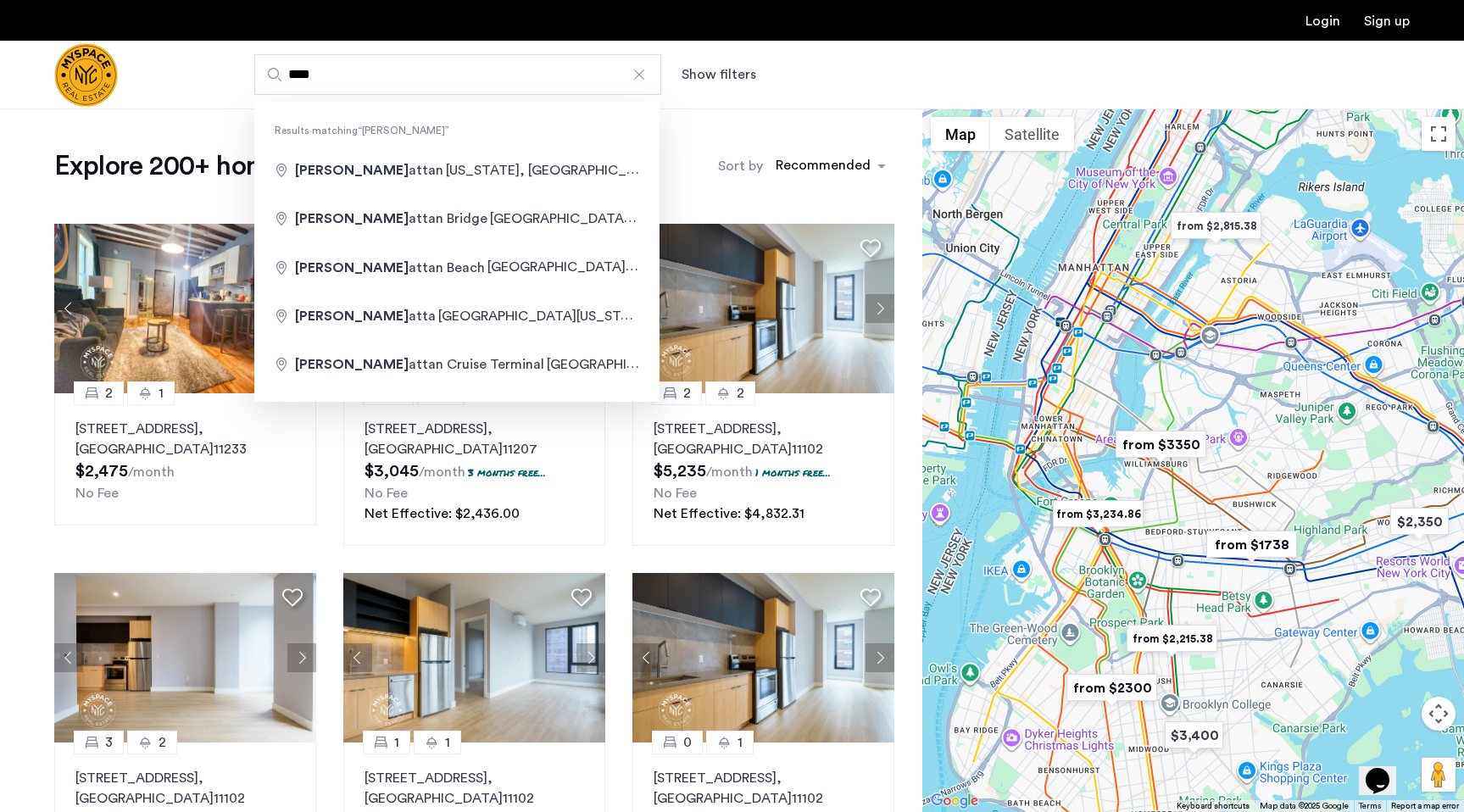
type input "**********"
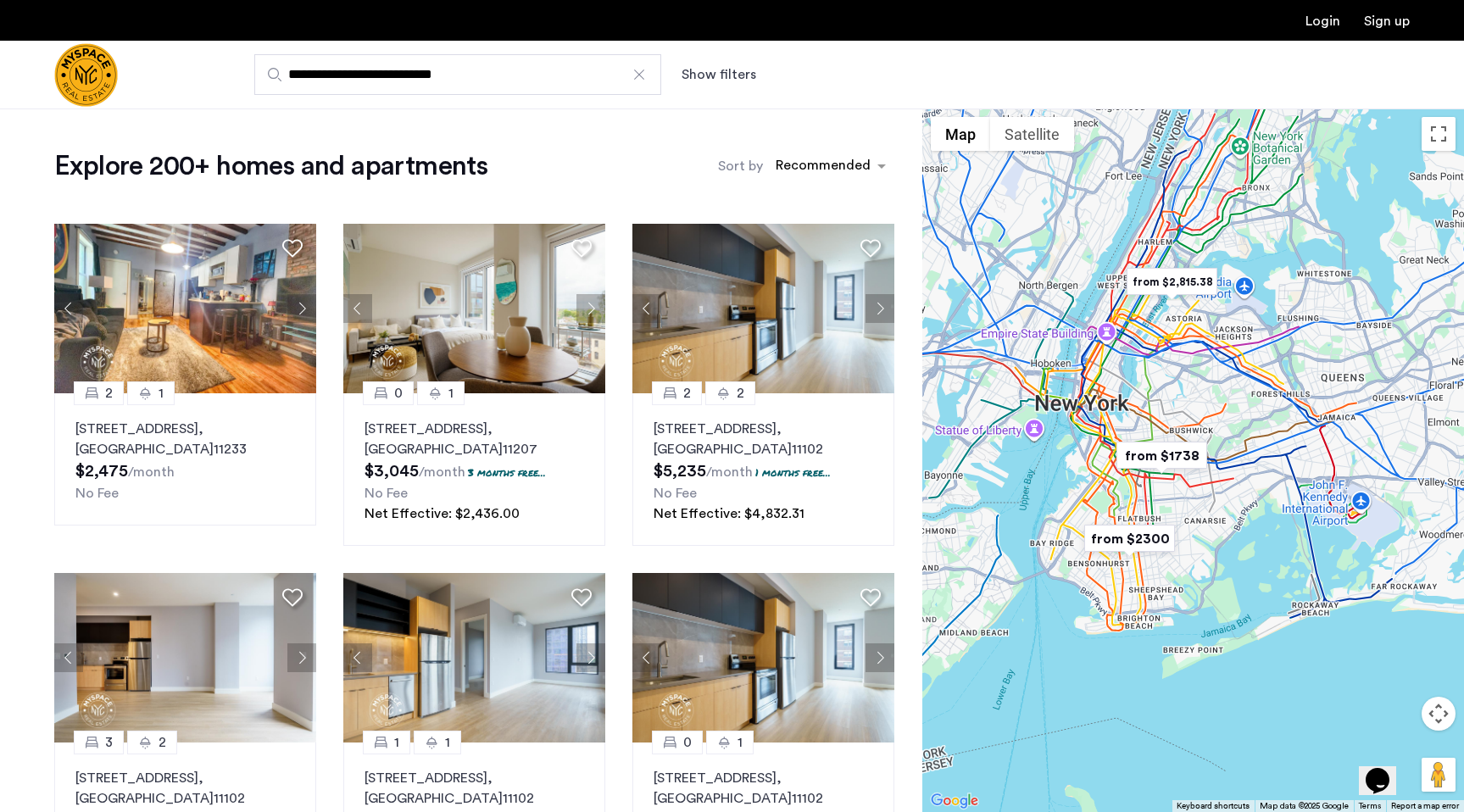
click at [1089, 374] on div at bounding box center [1193, 460] width 542 height 704
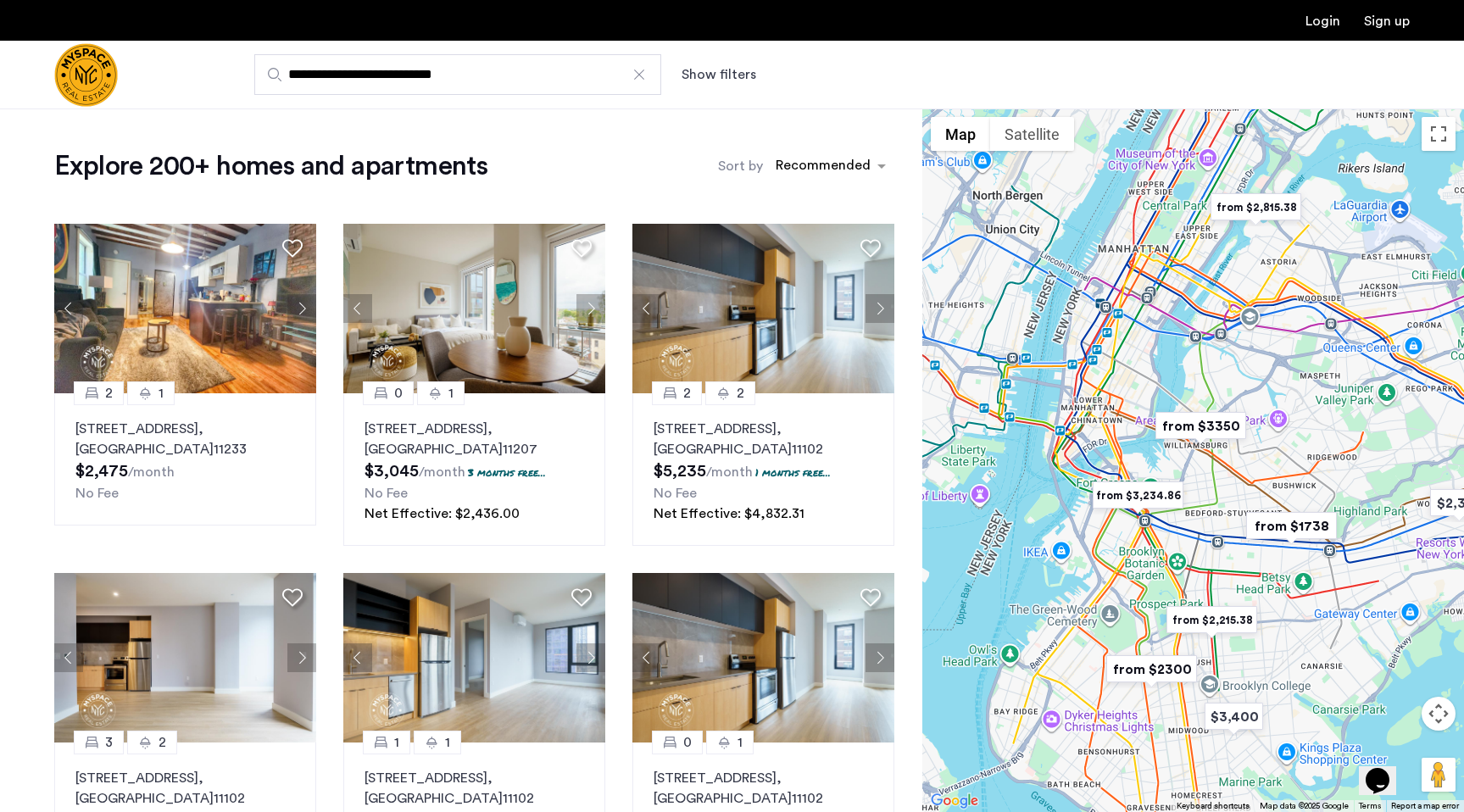
click at [1089, 374] on div at bounding box center [1193, 460] width 542 height 704
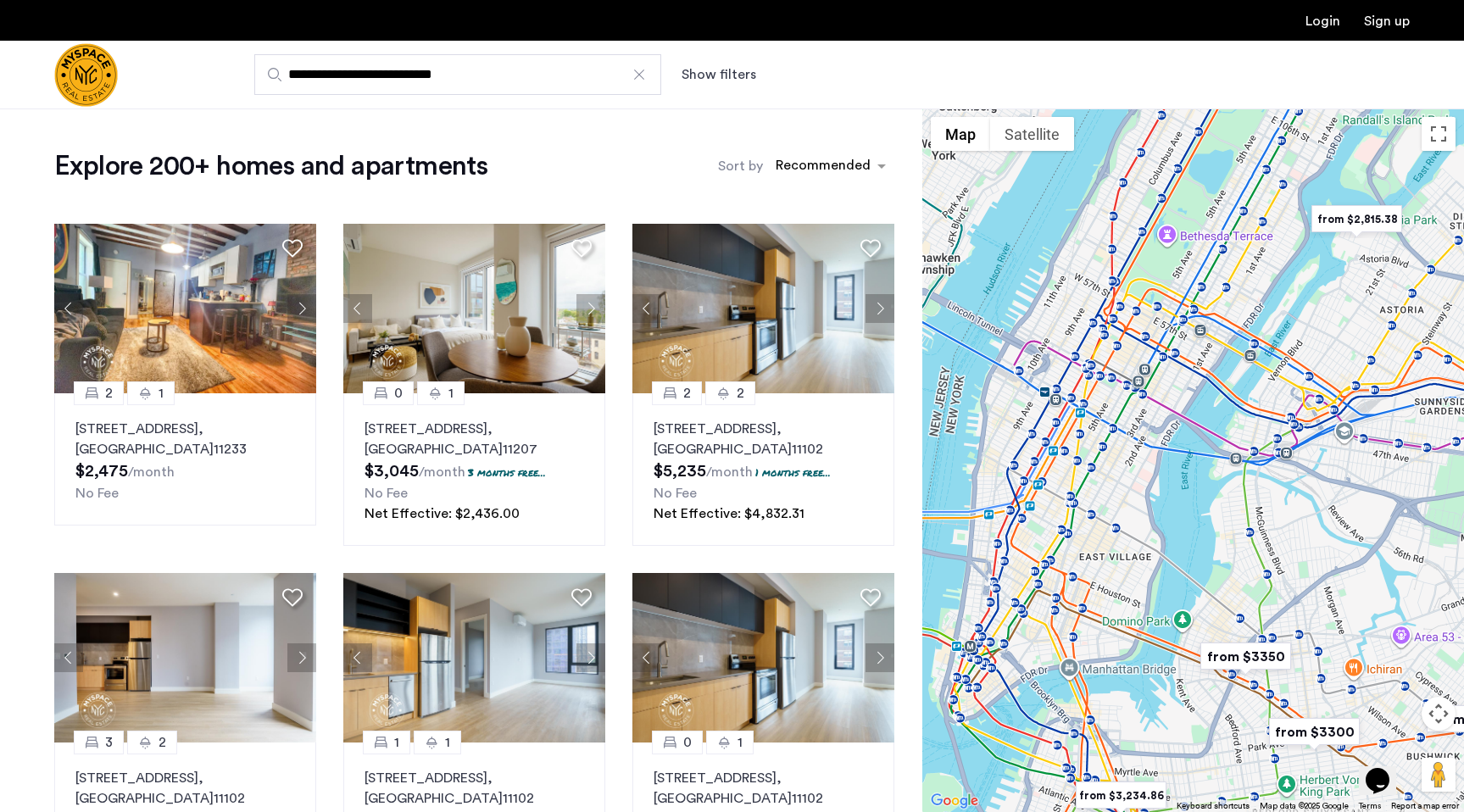
drag, startPoint x: 1121, startPoint y: 361, endPoint x: 1054, endPoint y: 522, distance: 174.4
click at [1054, 522] on div at bounding box center [1193, 460] width 542 height 704
click at [590, 81] on input "**********" at bounding box center [458, 74] width 407 height 40
click at [711, 86] on div "**********" at bounding box center [815, 74] width 1189 height 40
click at [719, 77] on button "Show filters" at bounding box center [718, 74] width 74 height 20
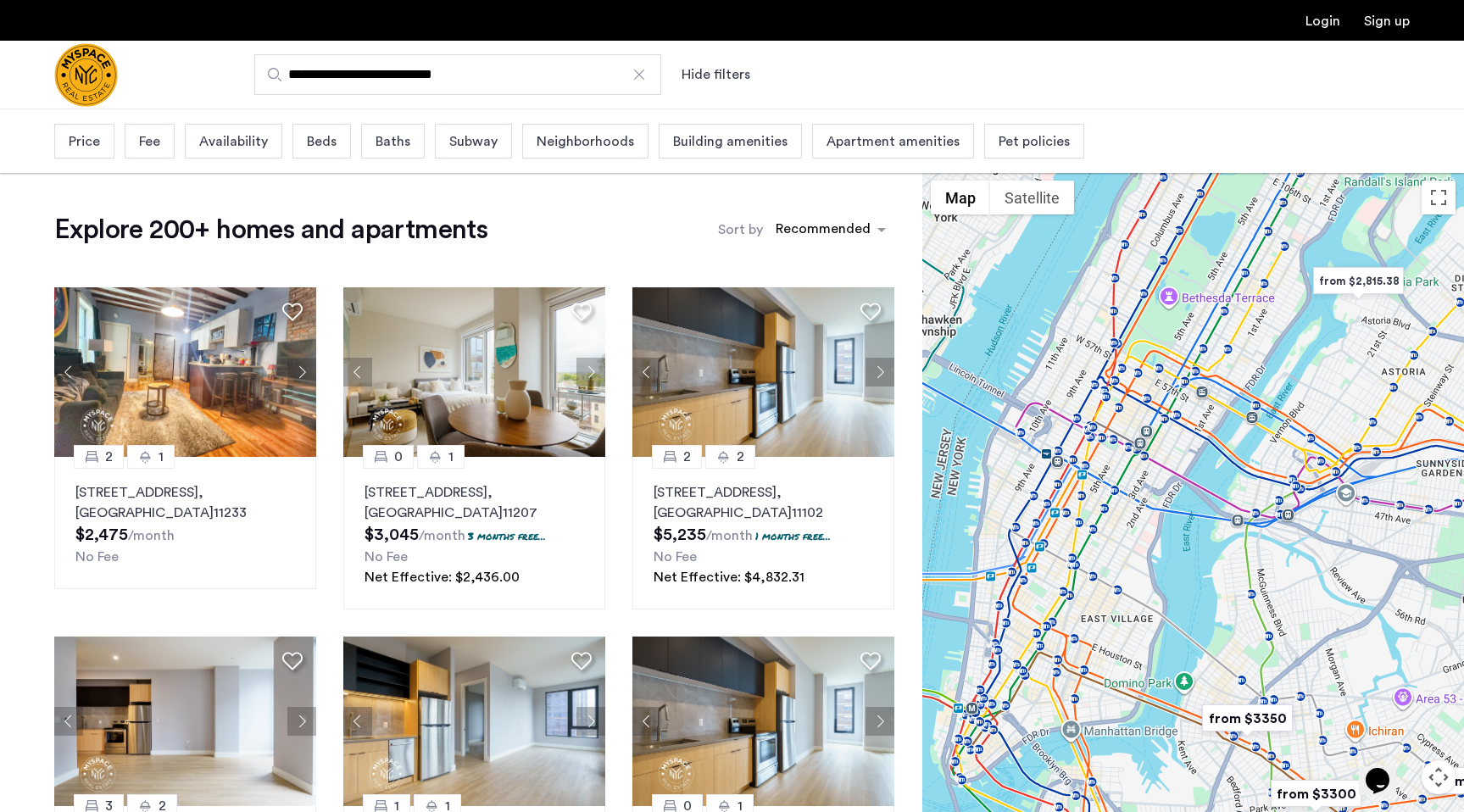
click at [719, 77] on button "Hide filters" at bounding box center [716, 74] width 68 height 20
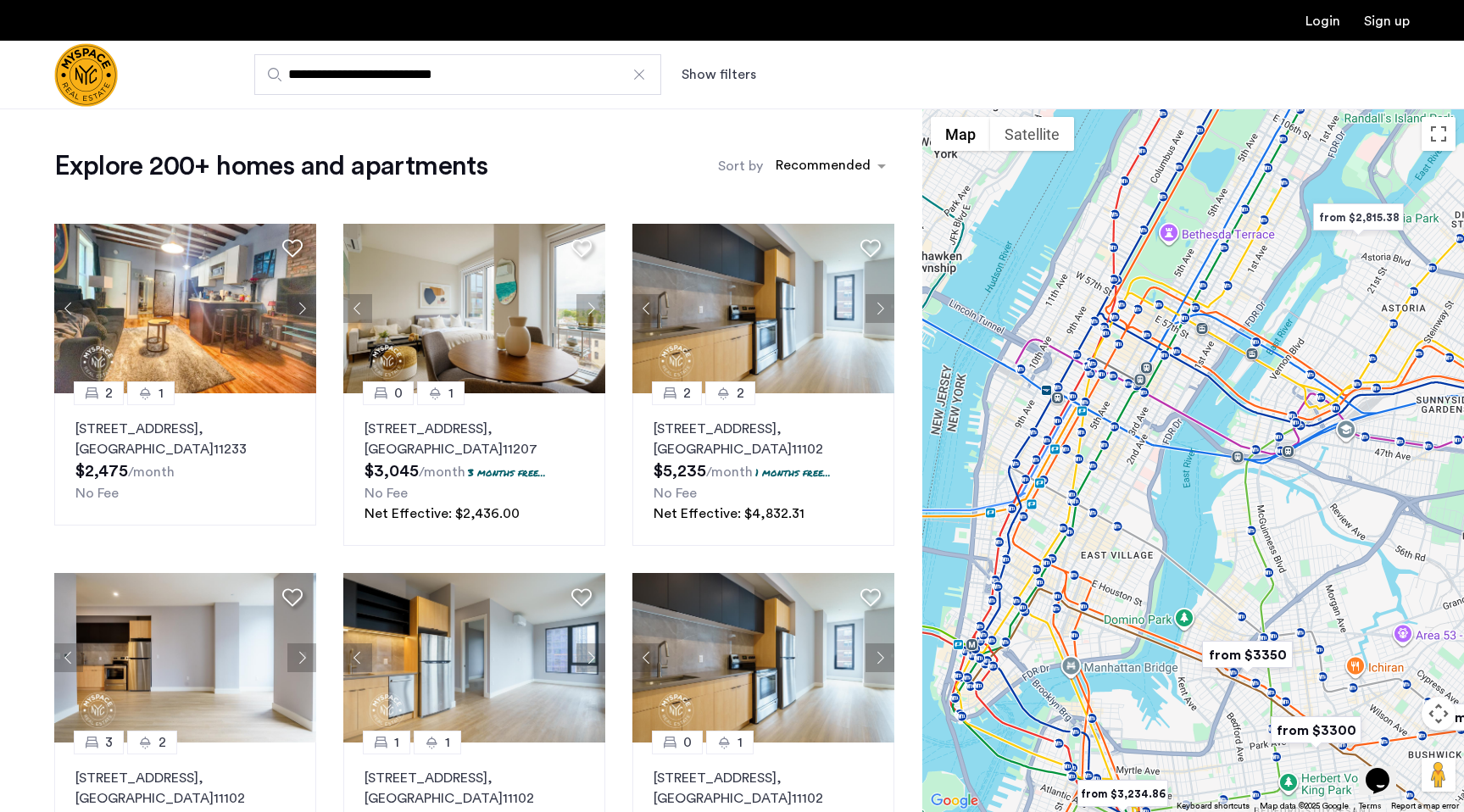
click at [78, 75] on img "Cazamio Logo" at bounding box center [86, 74] width 64 height 64
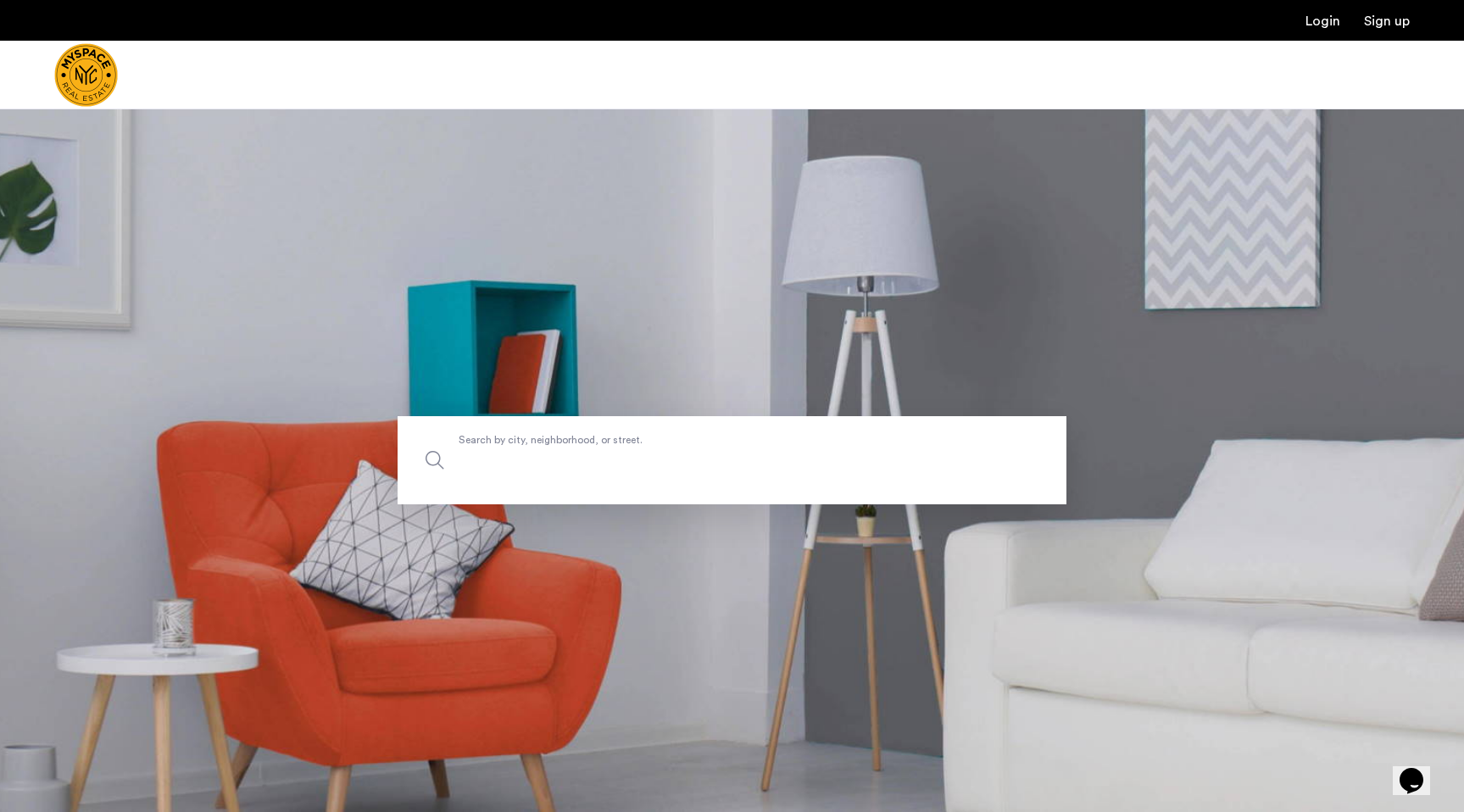
click at [476, 431] on input "Search by city, neighborhood, or street." at bounding box center [732, 460] width 669 height 88
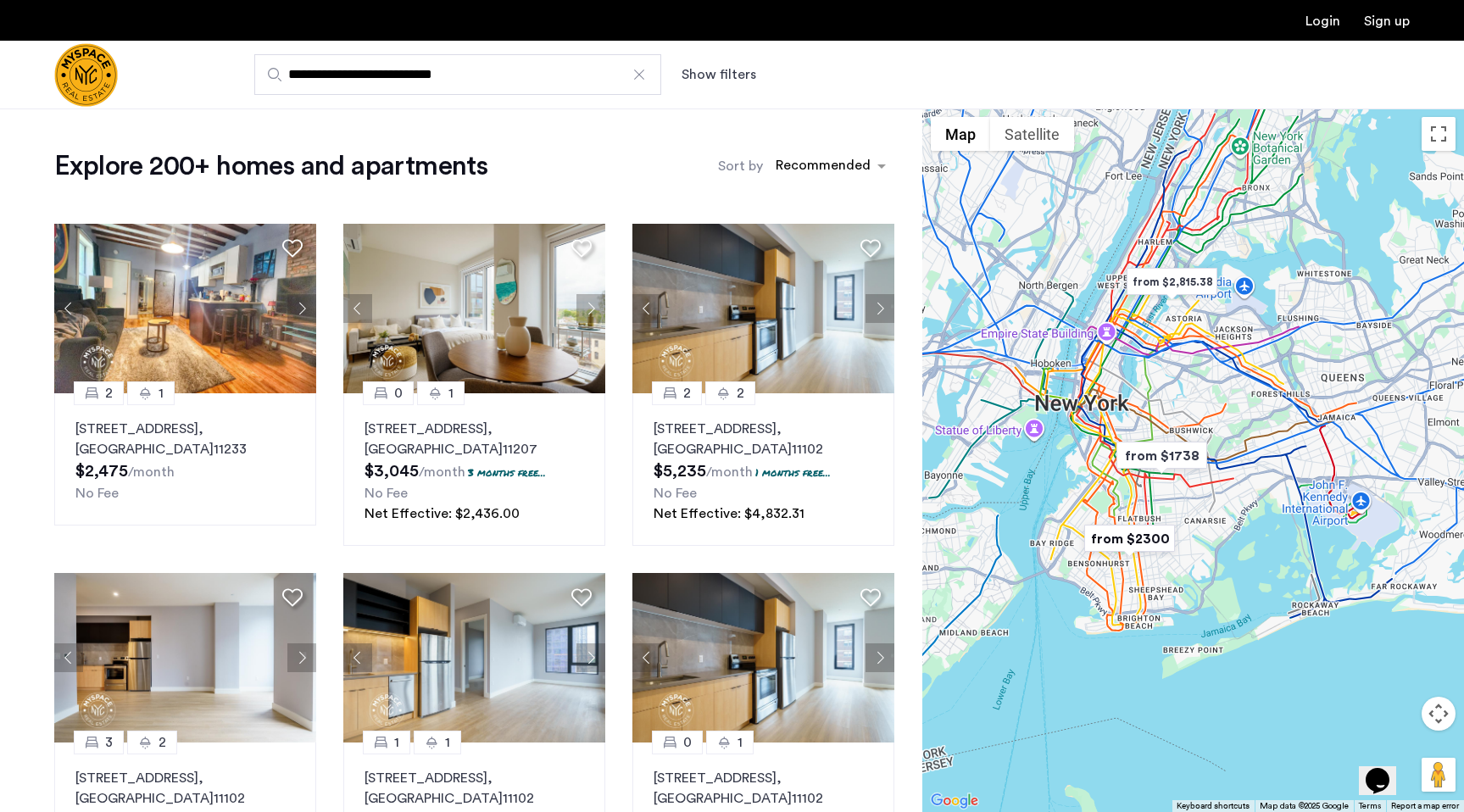
click at [1091, 360] on div at bounding box center [1193, 460] width 542 height 704
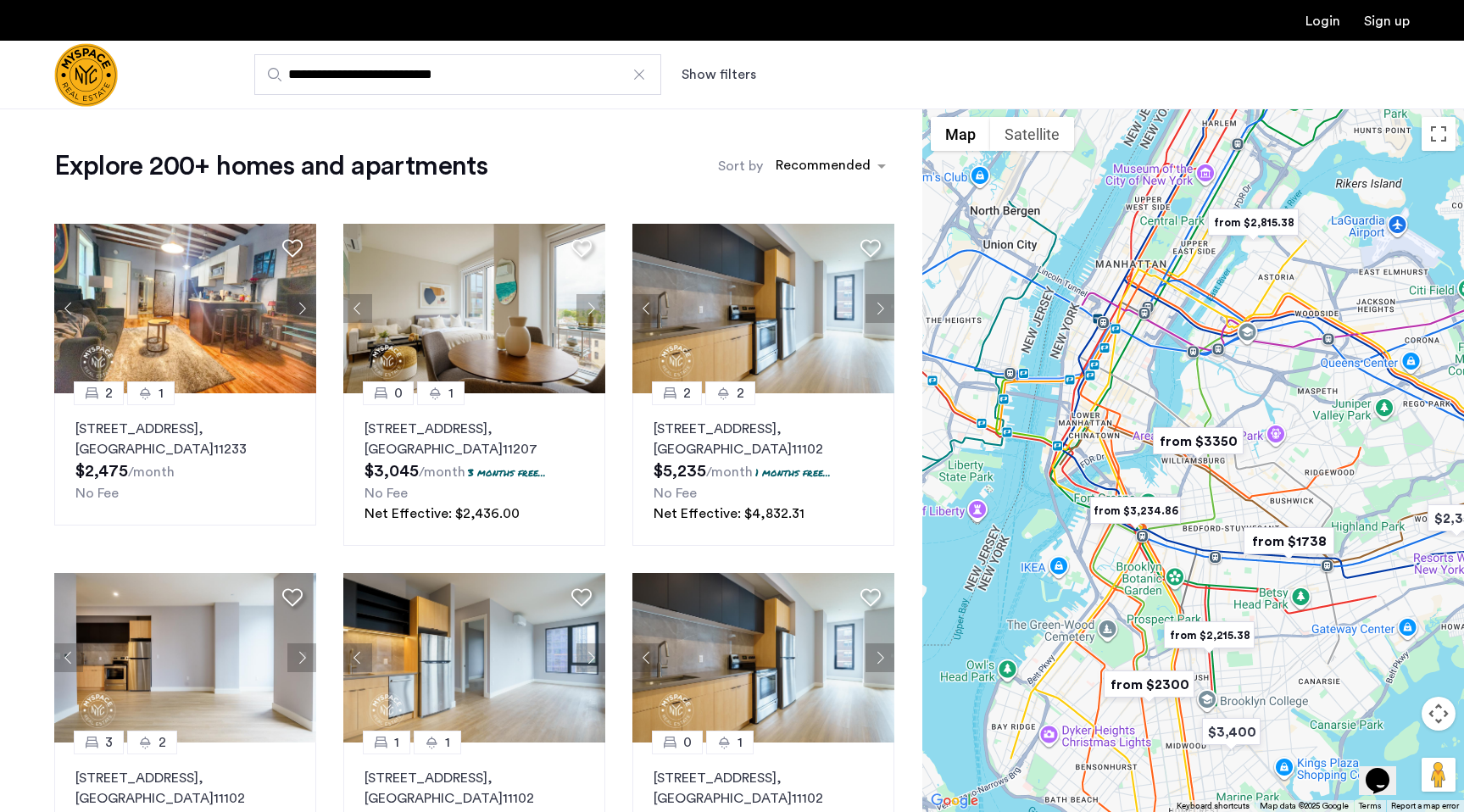
click at [1091, 360] on div at bounding box center [1193, 460] width 542 height 704
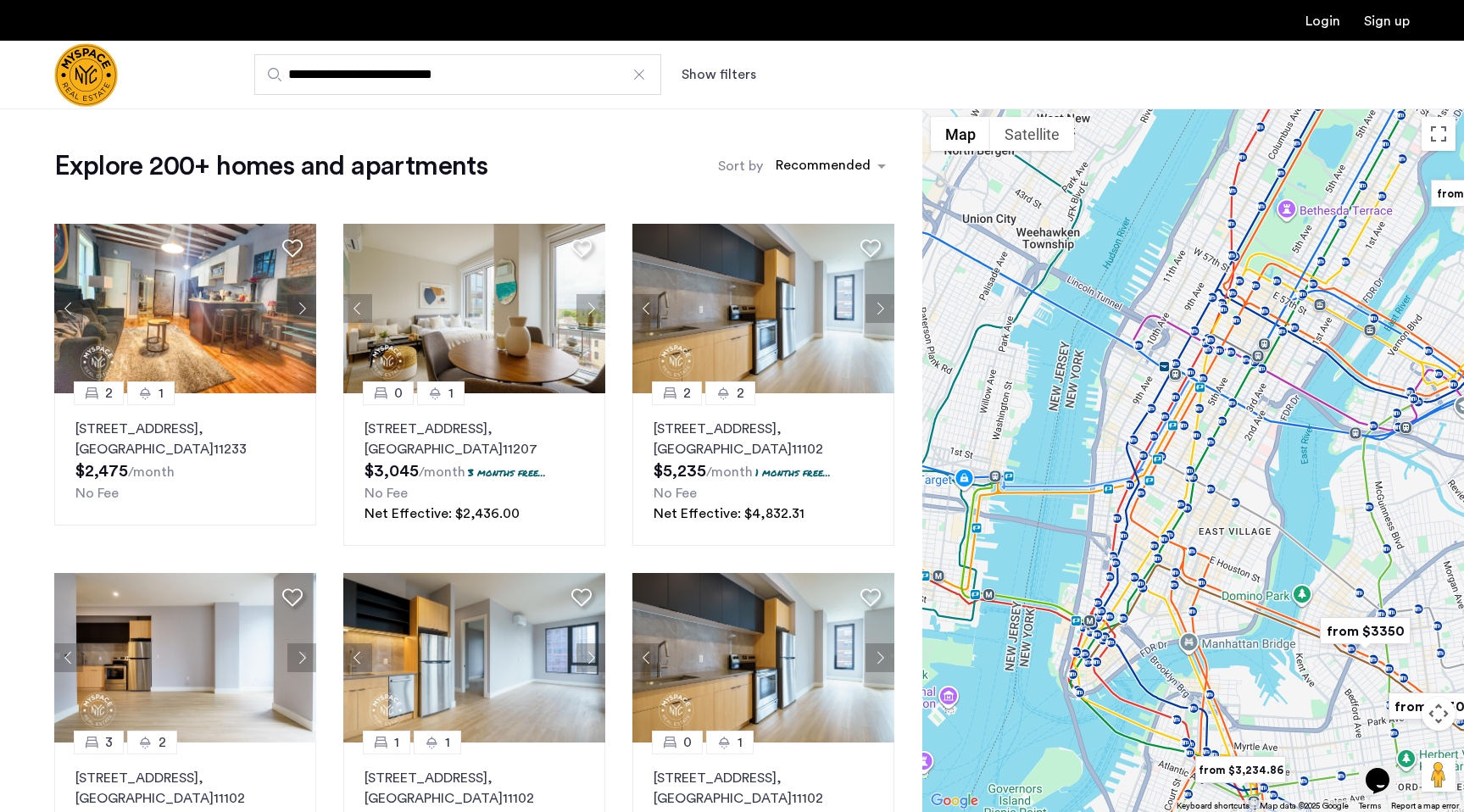
drag, startPoint x: 1091, startPoint y: 360, endPoint x: 1152, endPoint y: 457, distance: 114.6
click at [1152, 451] on div at bounding box center [1193, 460] width 542 height 704
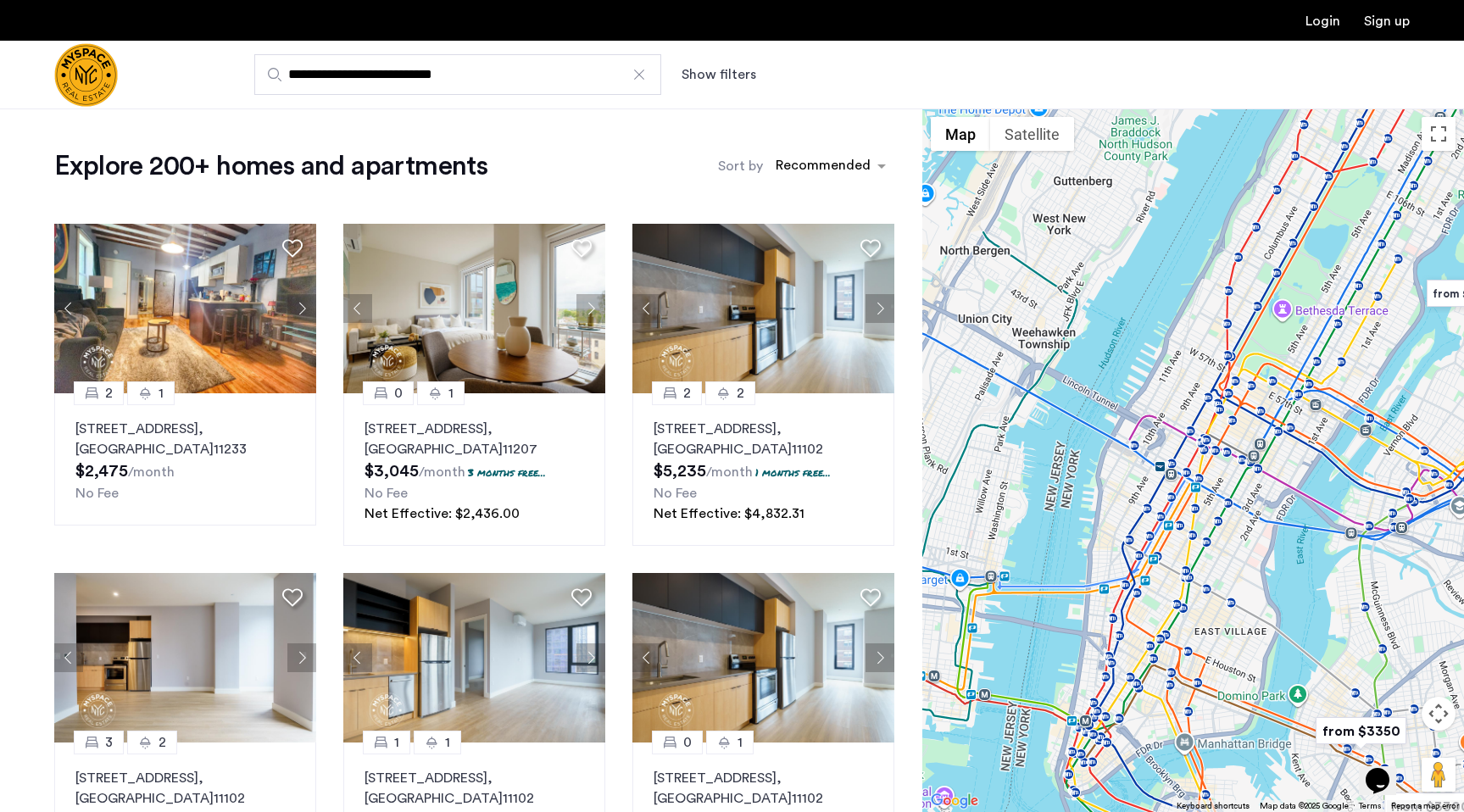
drag, startPoint x: 1085, startPoint y: 300, endPoint x: 1080, endPoint y: 393, distance: 93.1
click at [1080, 394] on div at bounding box center [1193, 460] width 542 height 704
